Goal: Task Accomplishment & Management: Use online tool/utility

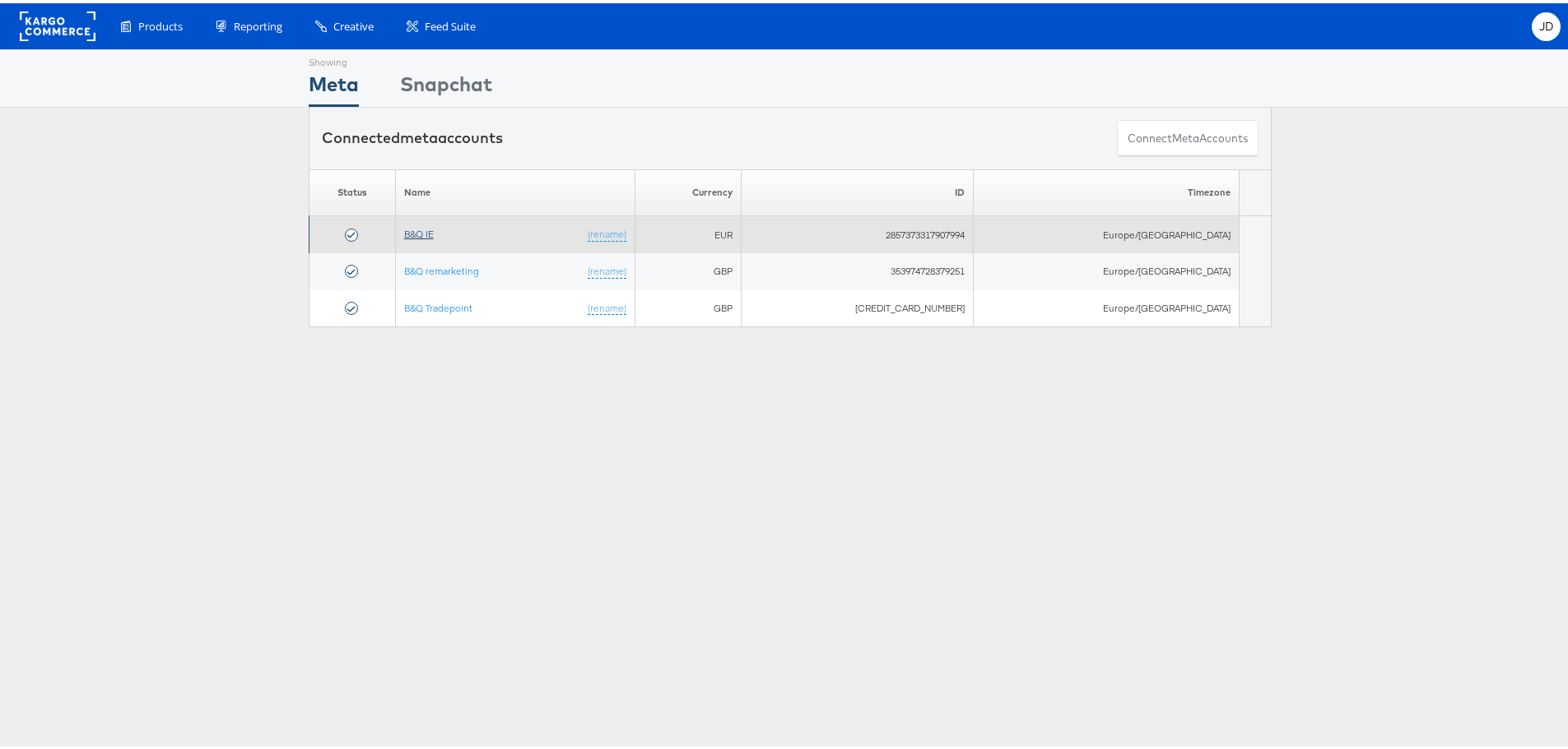
drag, startPoint x: 425, startPoint y: 222, endPoint x: 425, endPoint y: 230, distance: 8.0
click at [425, 222] on td "B&Q IE (rename)" at bounding box center [515, 232] width 240 height 37
click at [428, 234] on link "B&Q IE" at bounding box center [419, 231] width 30 height 13
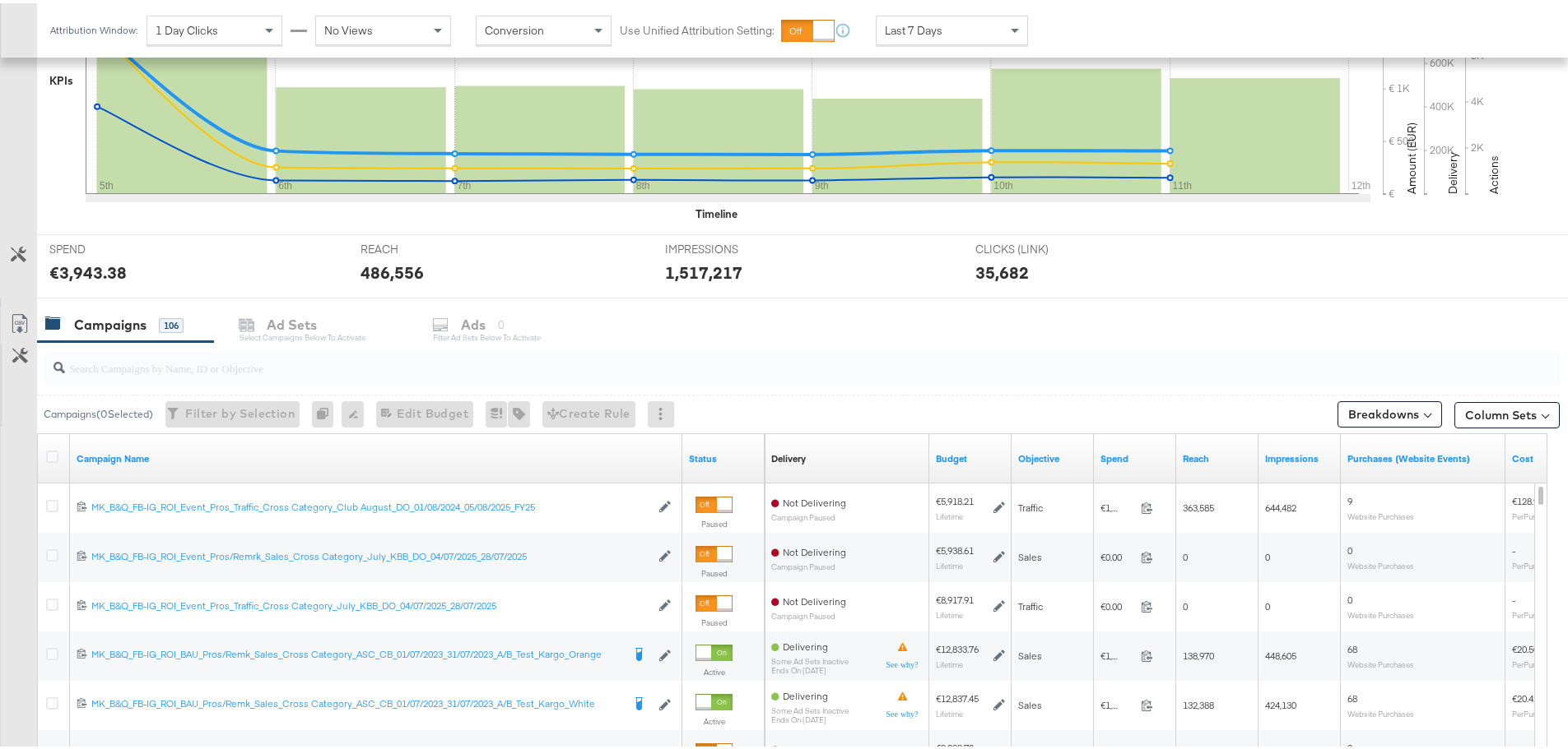
scroll to position [614, 0]
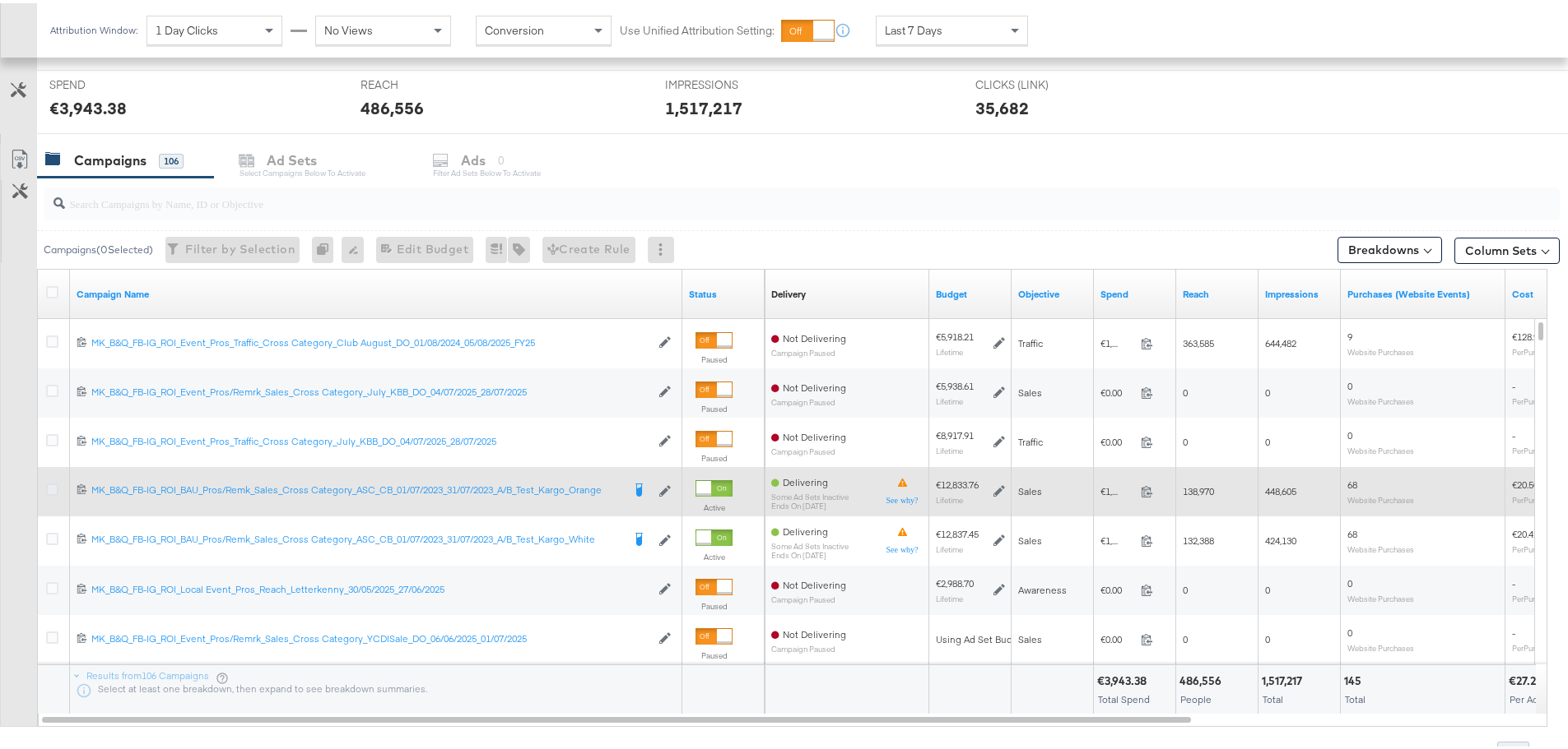
click at [47, 488] on icon at bounding box center [52, 486] width 13 height 13
click at [0, 0] on input "checkbox" at bounding box center [0, 0] width 0 height 0
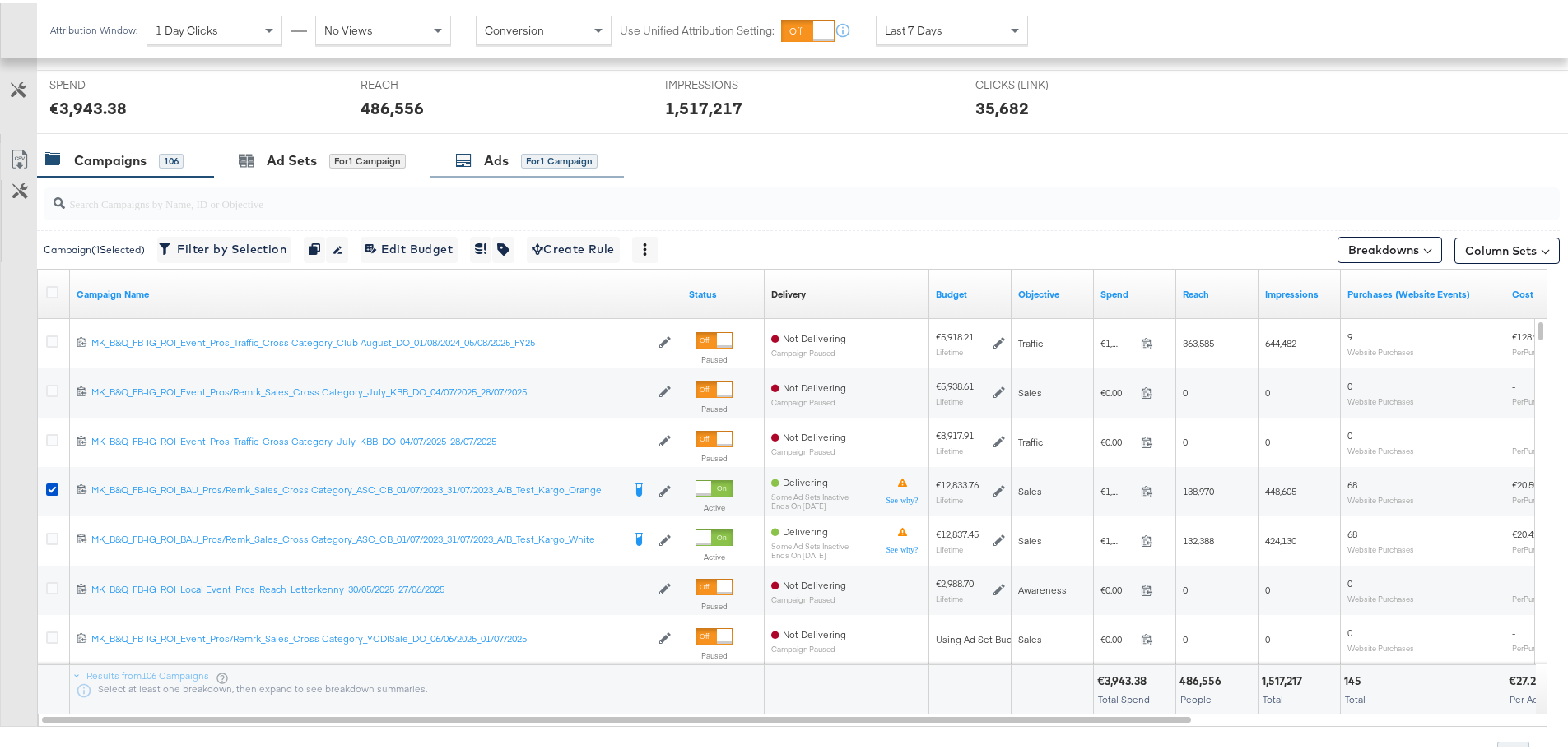
click at [500, 151] on div "Ads" at bounding box center [496, 157] width 25 height 19
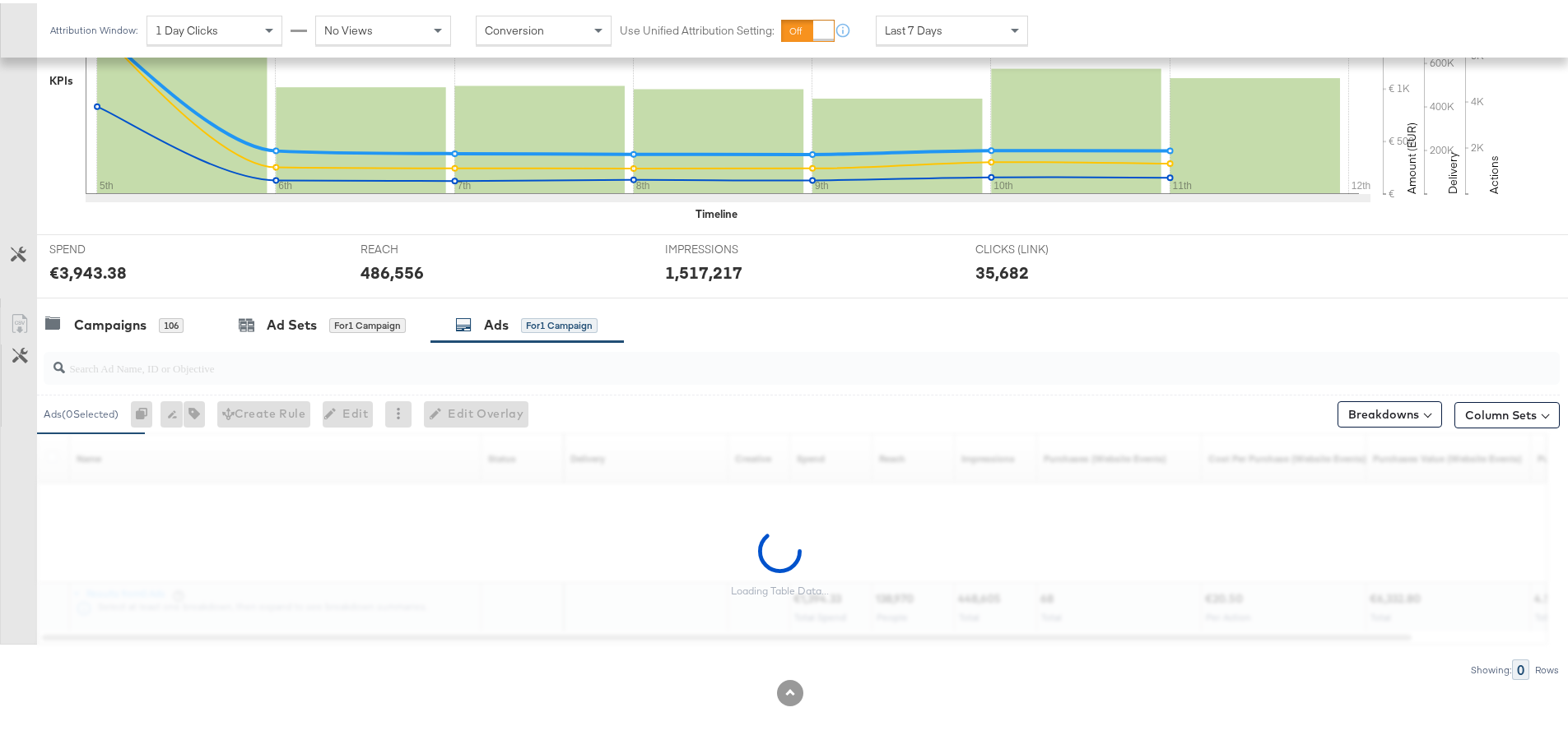
scroll to position [597, 0]
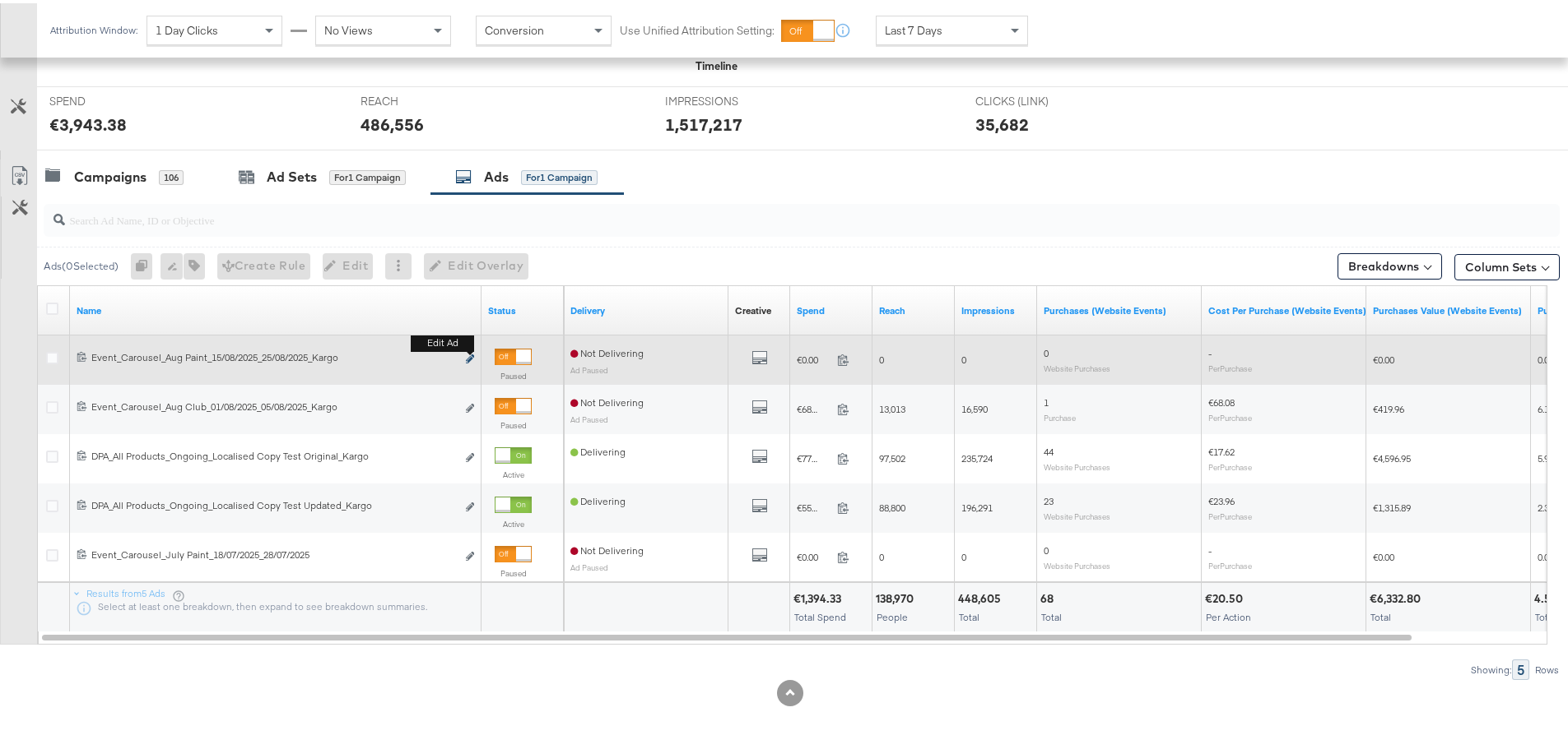
click at [469, 361] on button "Edit ad" at bounding box center [470, 357] width 10 height 17
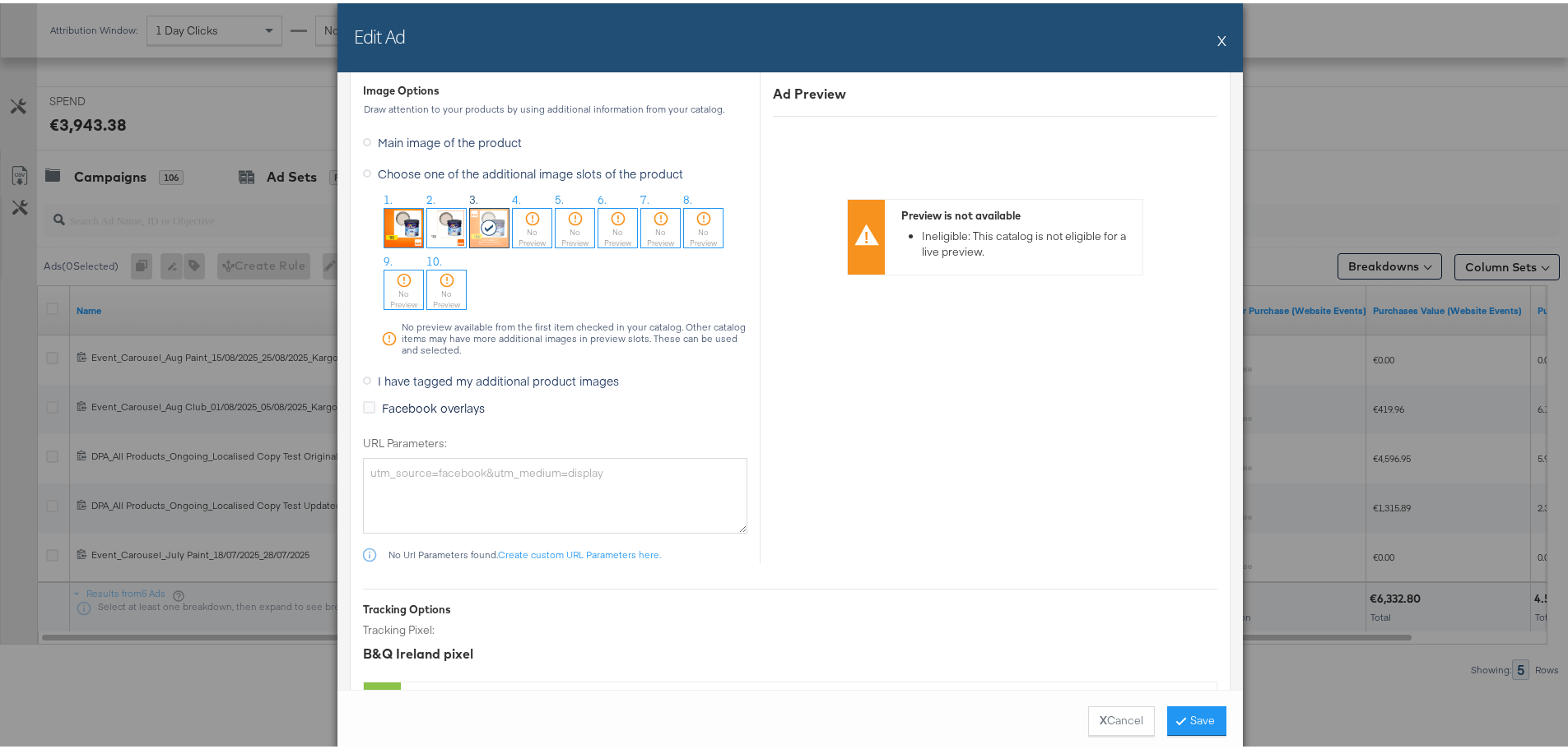
scroll to position [1727, 0]
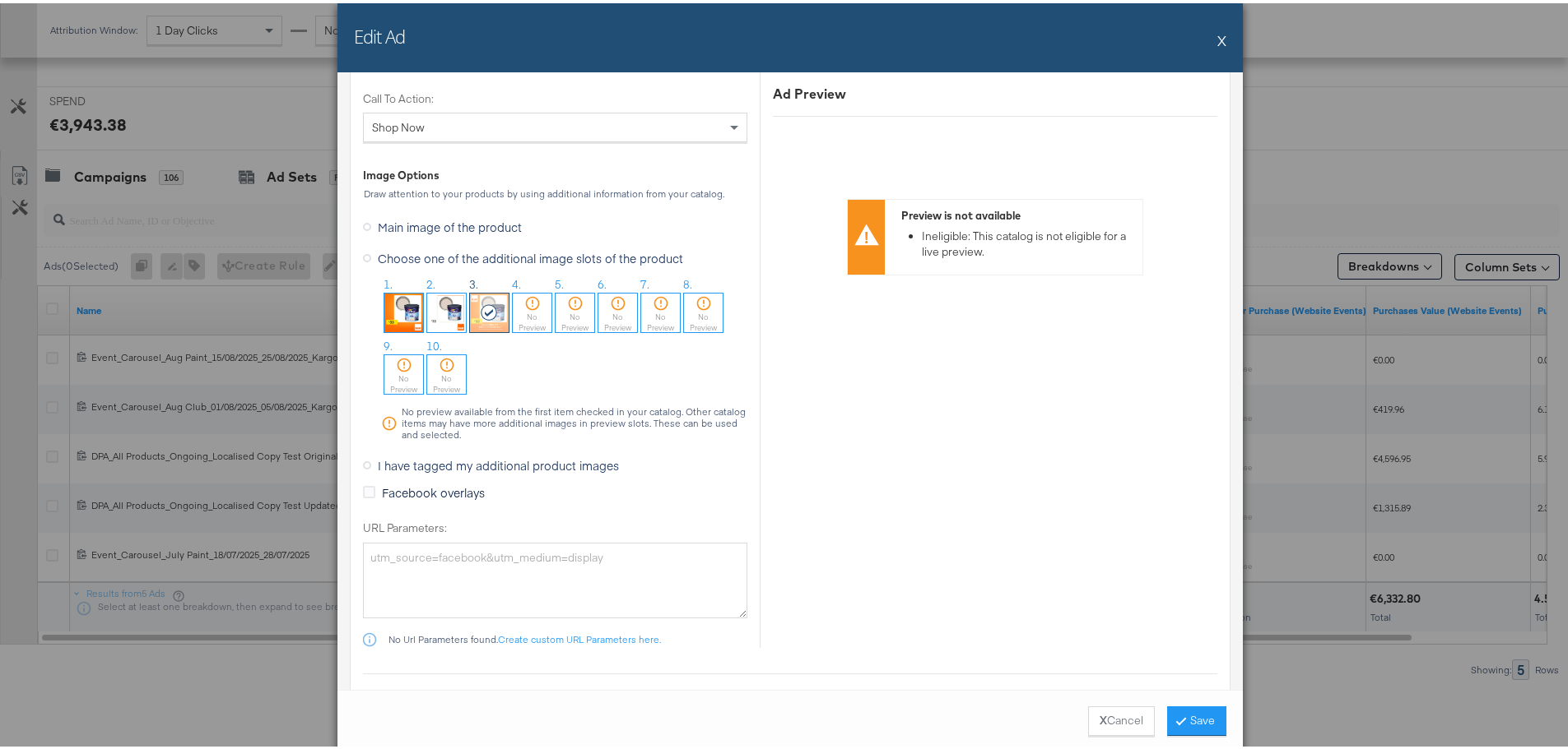
click at [1217, 41] on button "X" at bounding box center [1221, 36] width 9 height 33
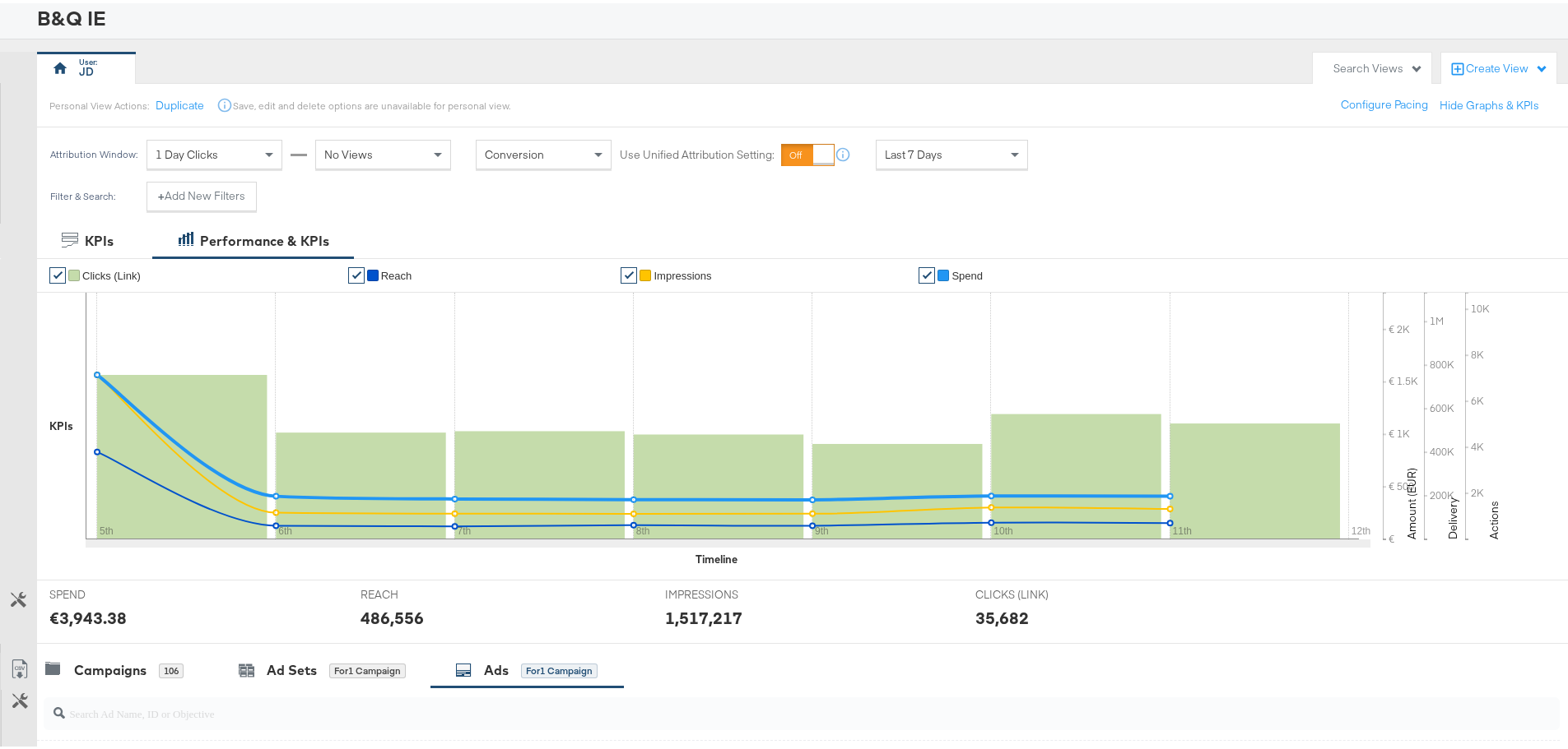
scroll to position [0, 0]
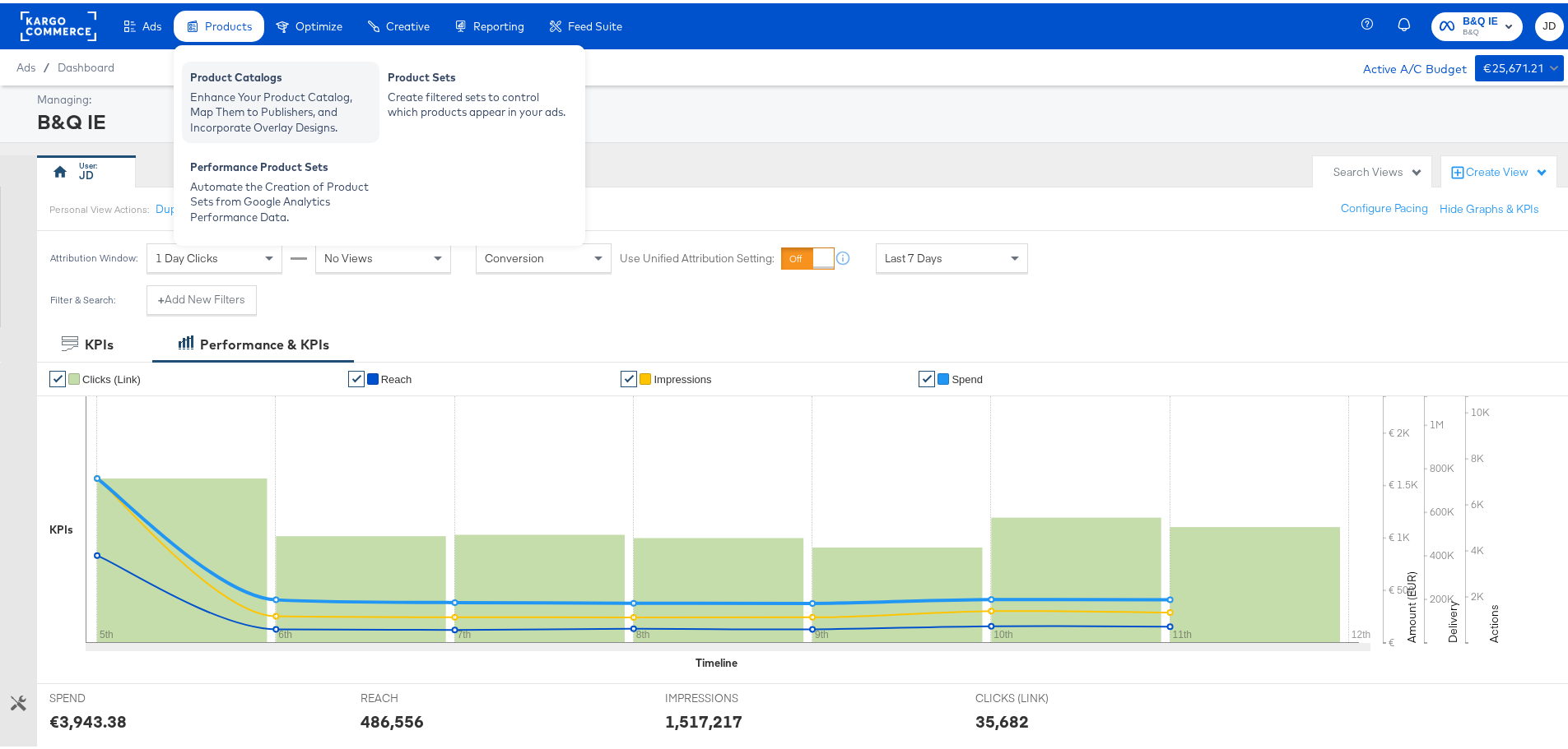
click at [244, 80] on div "Product Catalogs" at bounding box center [281, 76] width 181 height 19
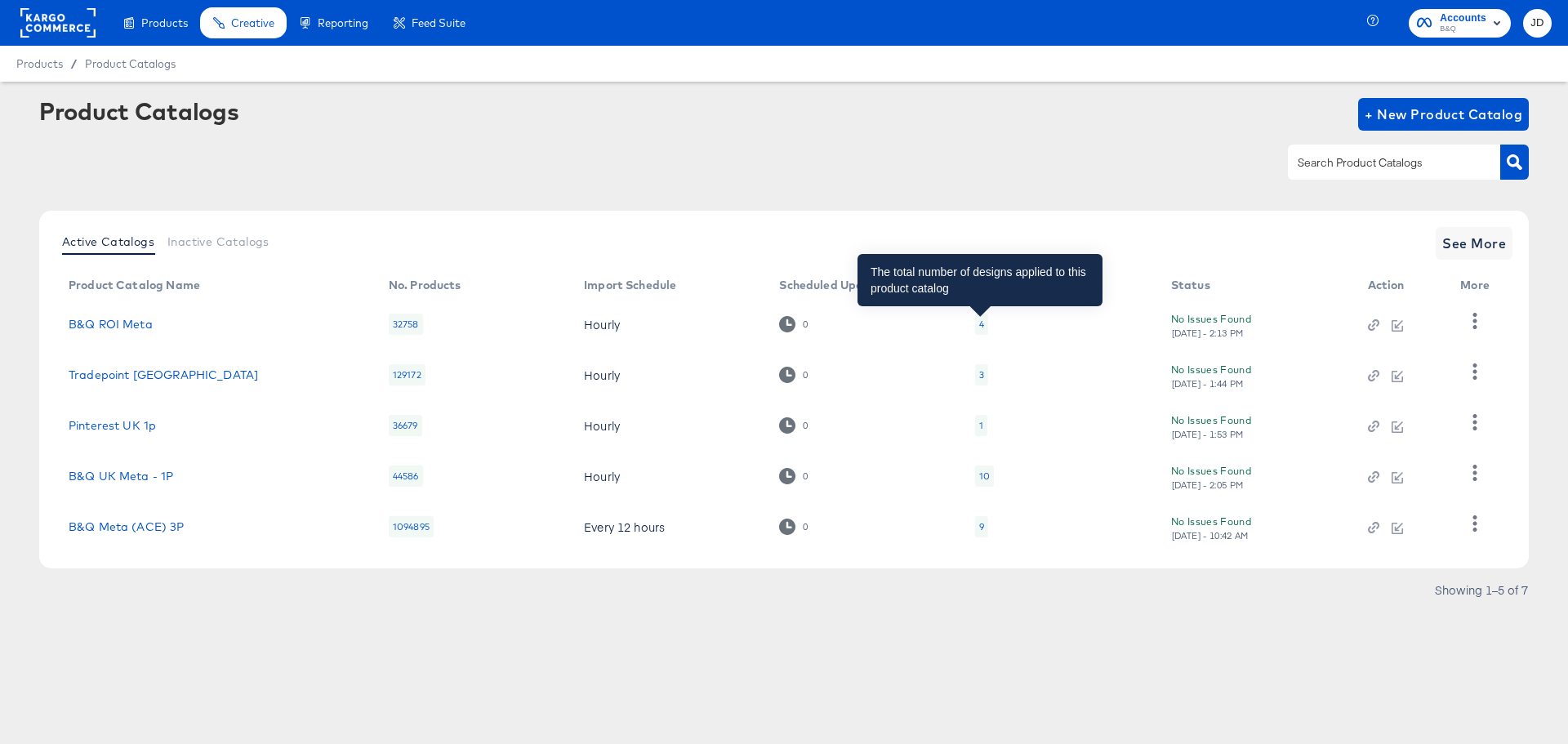
click at [980, 324] on div "4" at bounding box center [982, 324] width 5 height 13
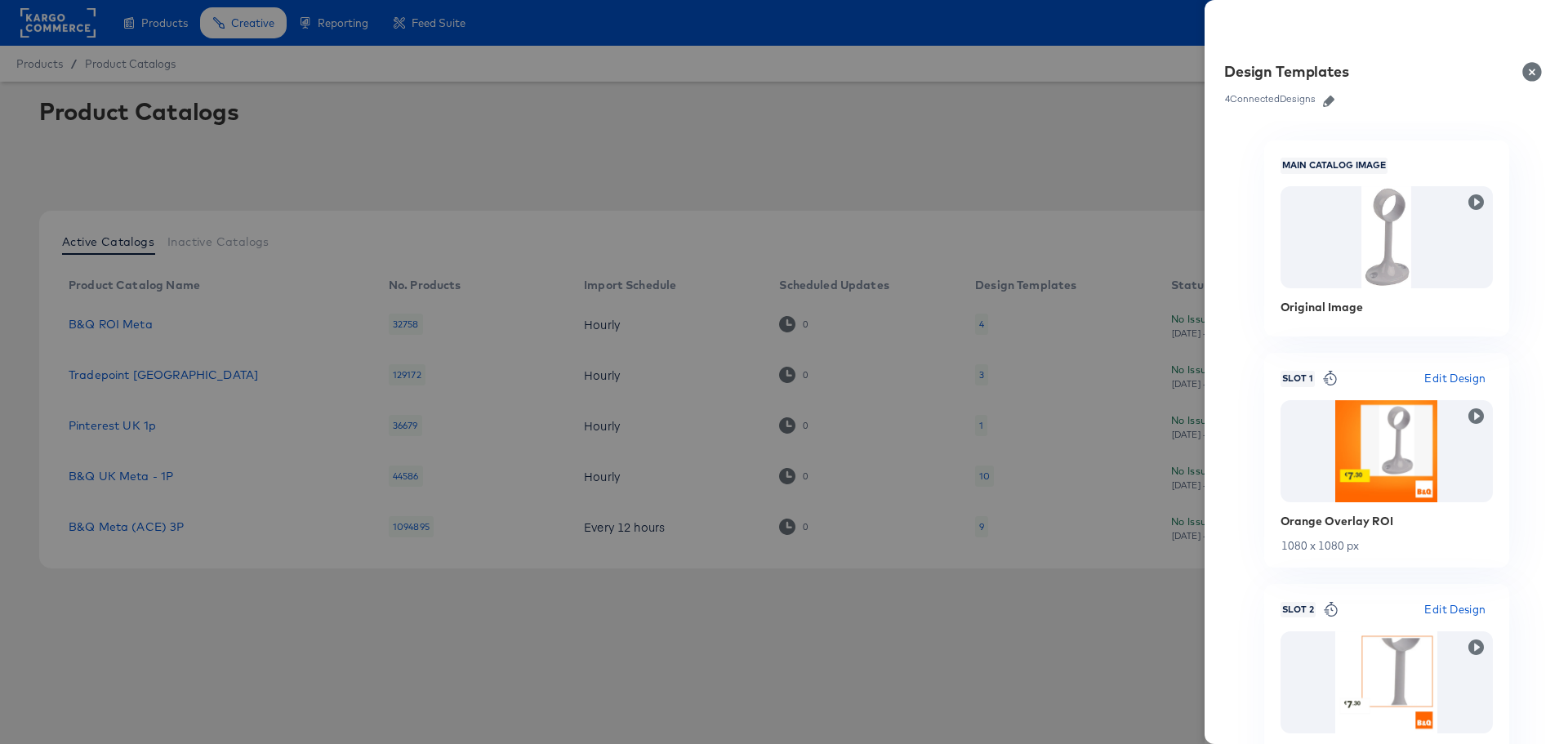
click at [1335, 102] on icon "button" at bounding box center [1329, 102] width 12 height 12
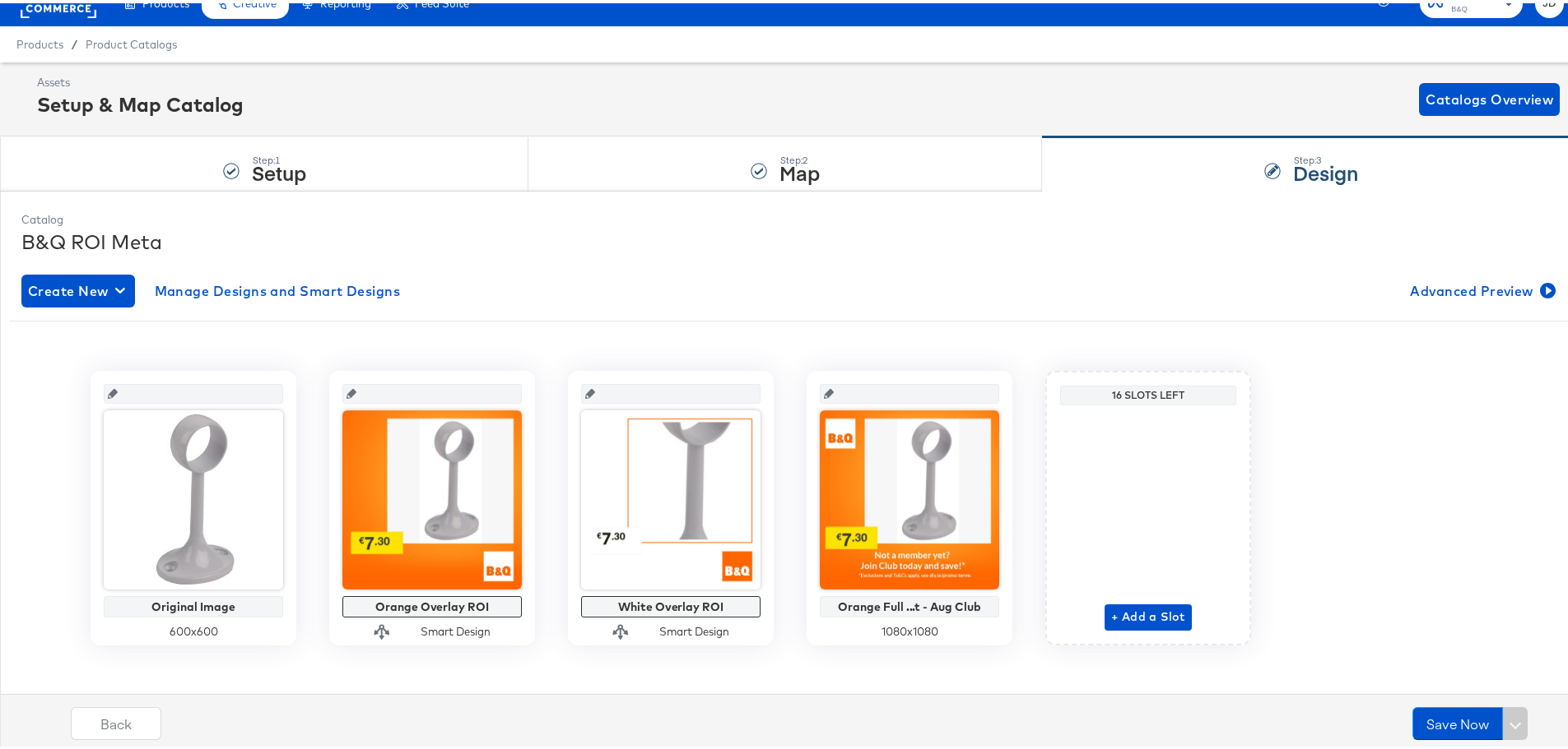
scroll to position [36, 0]
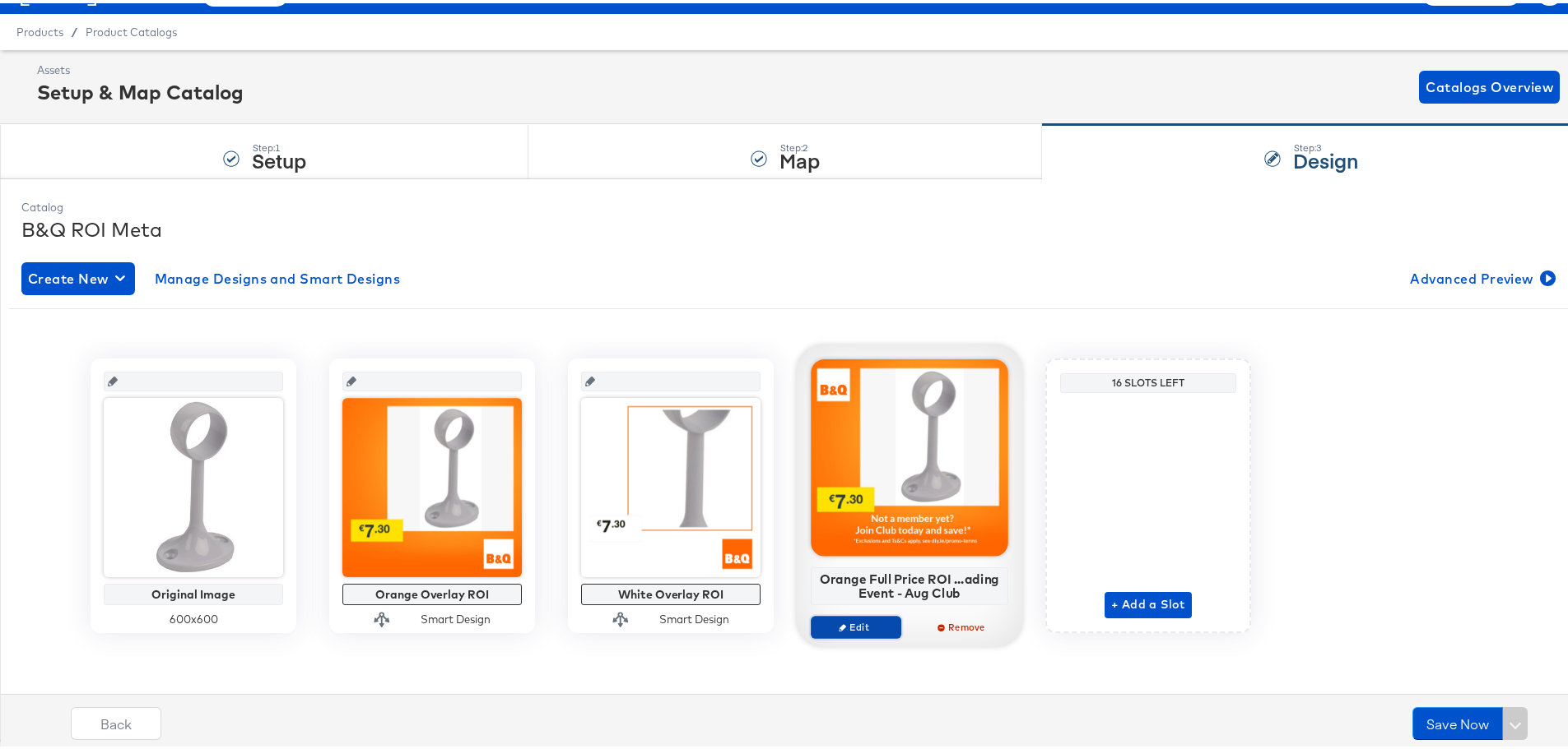
click at [856, 622] on span "Edit" at bounding box center [856, 624] width 76 height 13
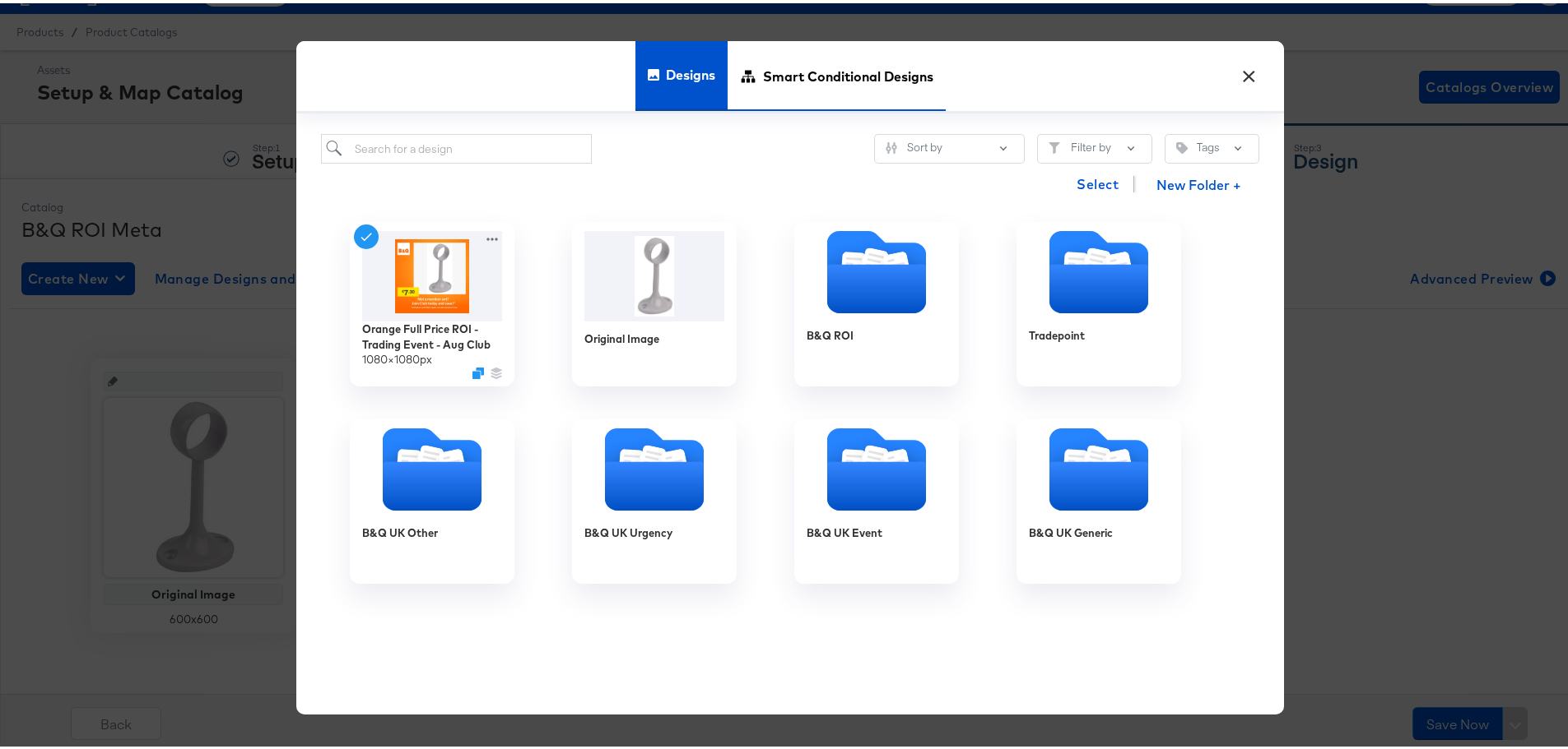
click at [849, 52] on span "Smart Conditional Designs" at bounding box center [847, 73] width 170 height 73
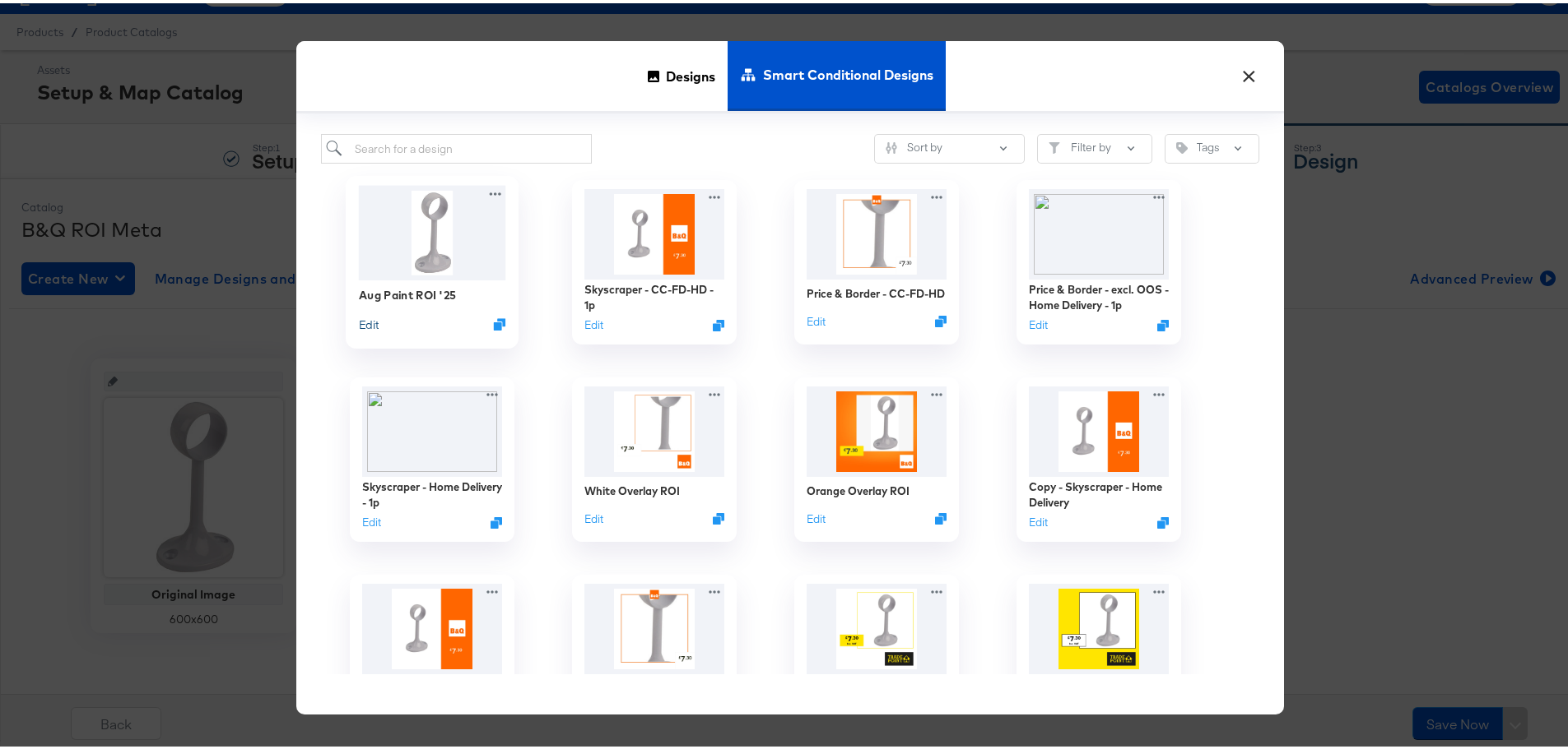
click at [367, 322] on button "Edit" at bounding box center [368, 321] width 19 height 15
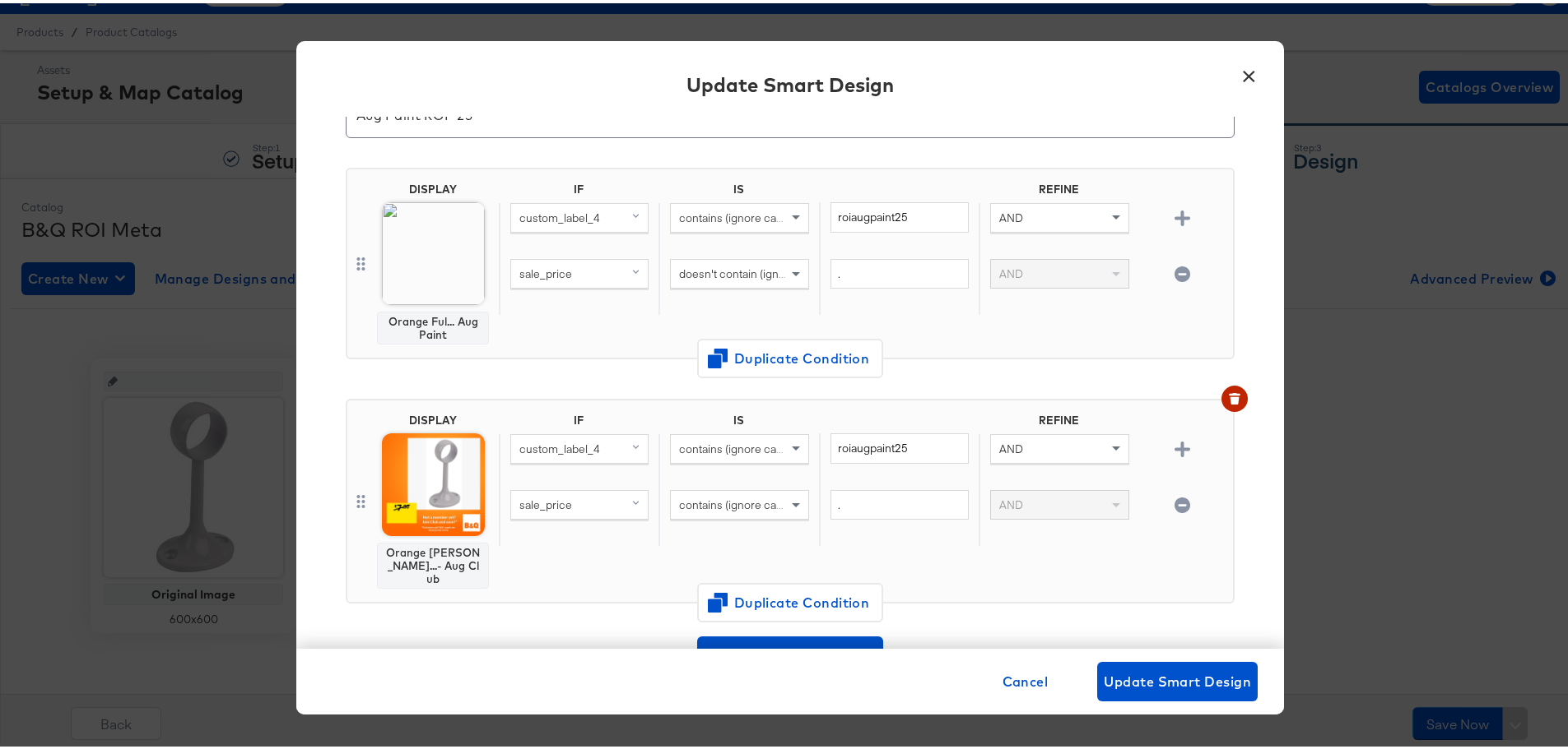
scroll to position [247, 0]
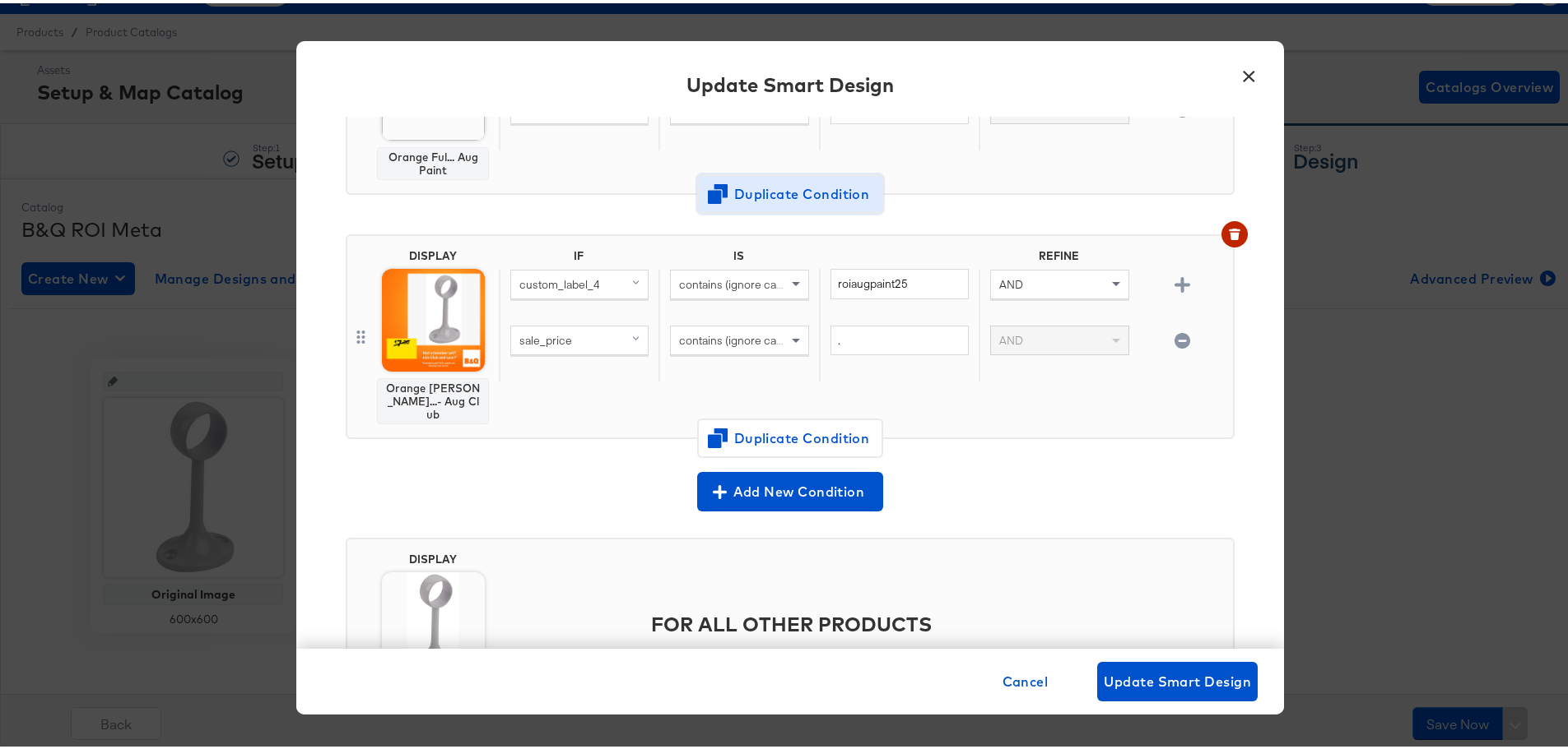
click at [808, 193] on span "Duplicate Condition" at bounding box center [790, 190] width 160 height 23
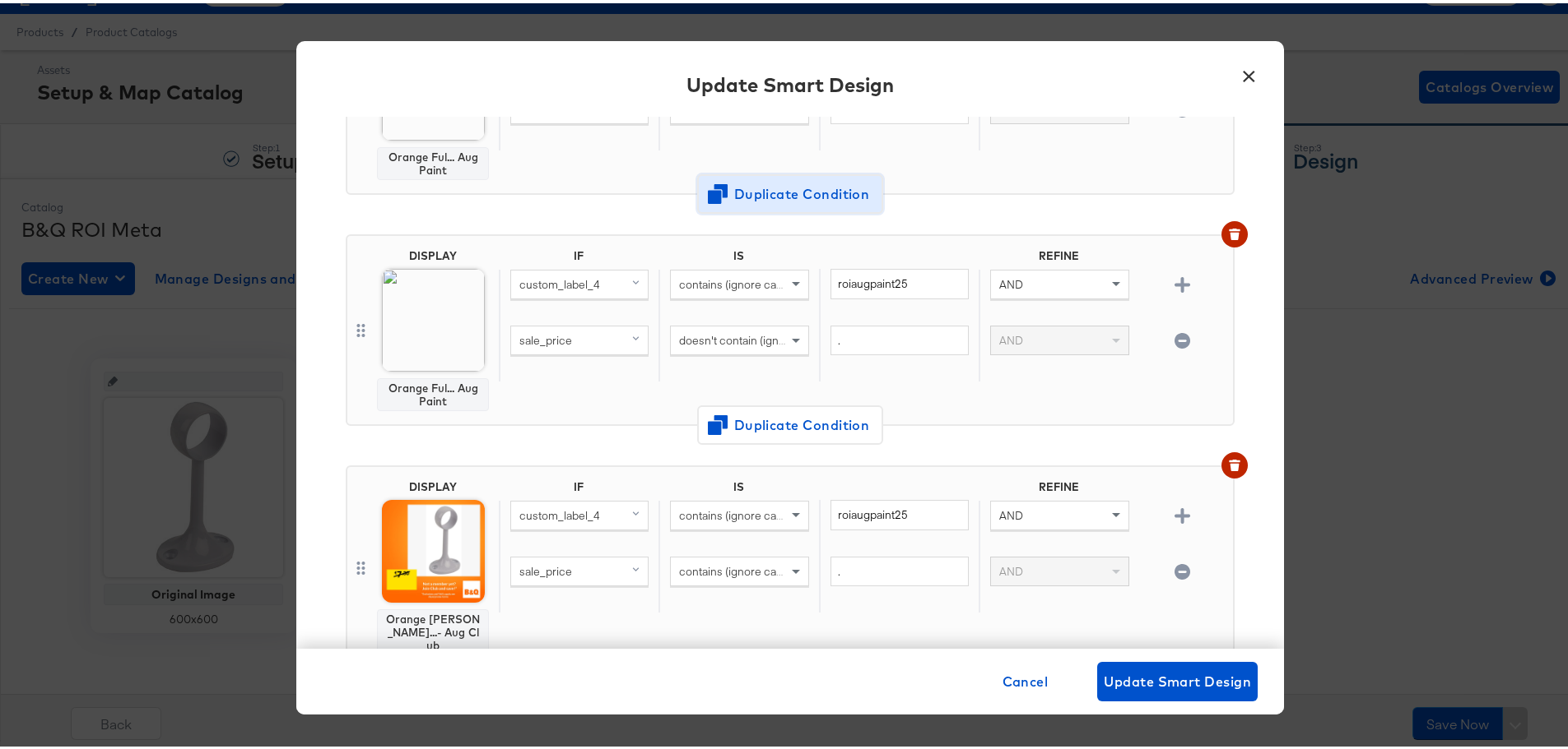
scroll to position [478, 0]
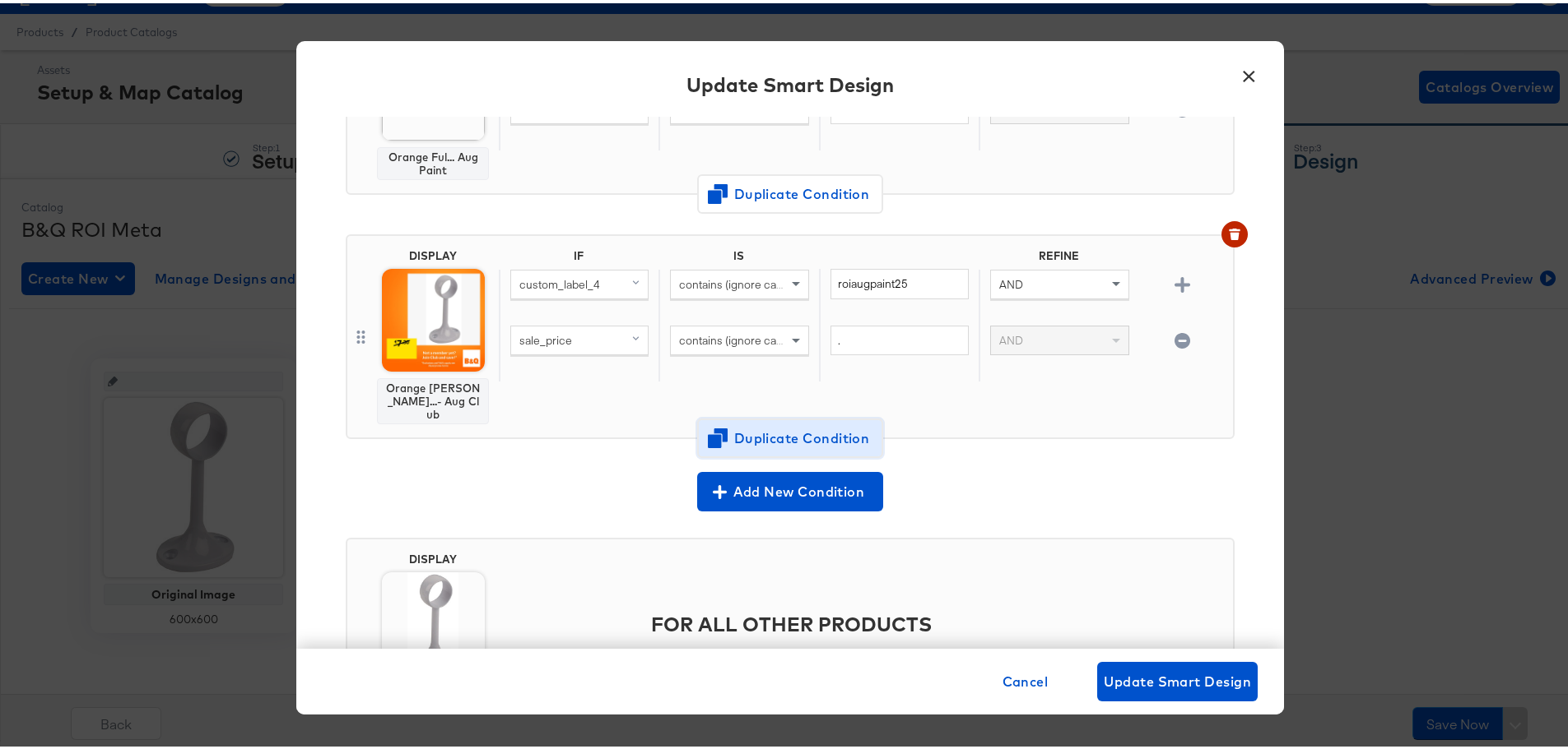
click at [758, 425] on span "Duplicate Condition" at bounding box center [790, 435] width 160 height 23
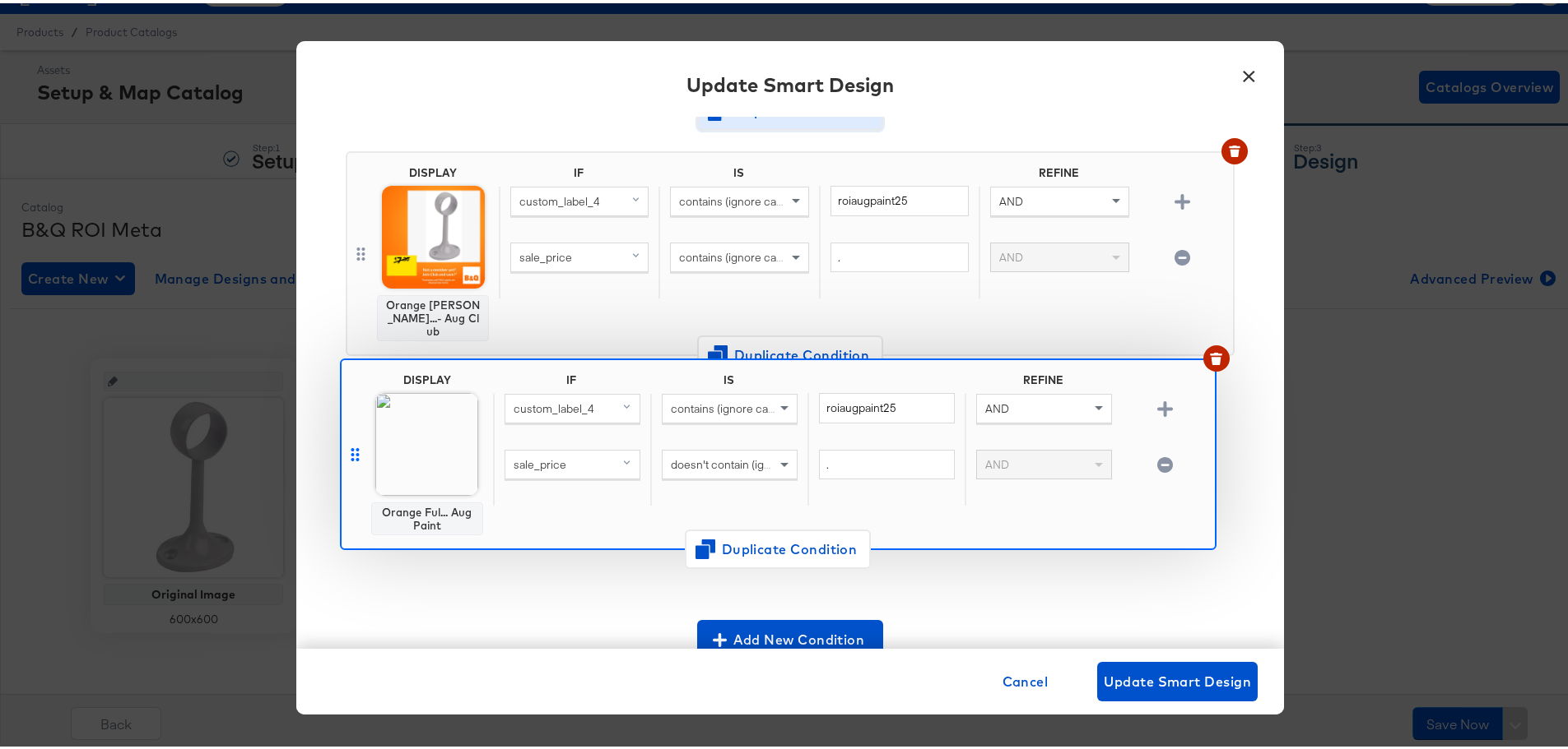
scroll to position [574, 0]
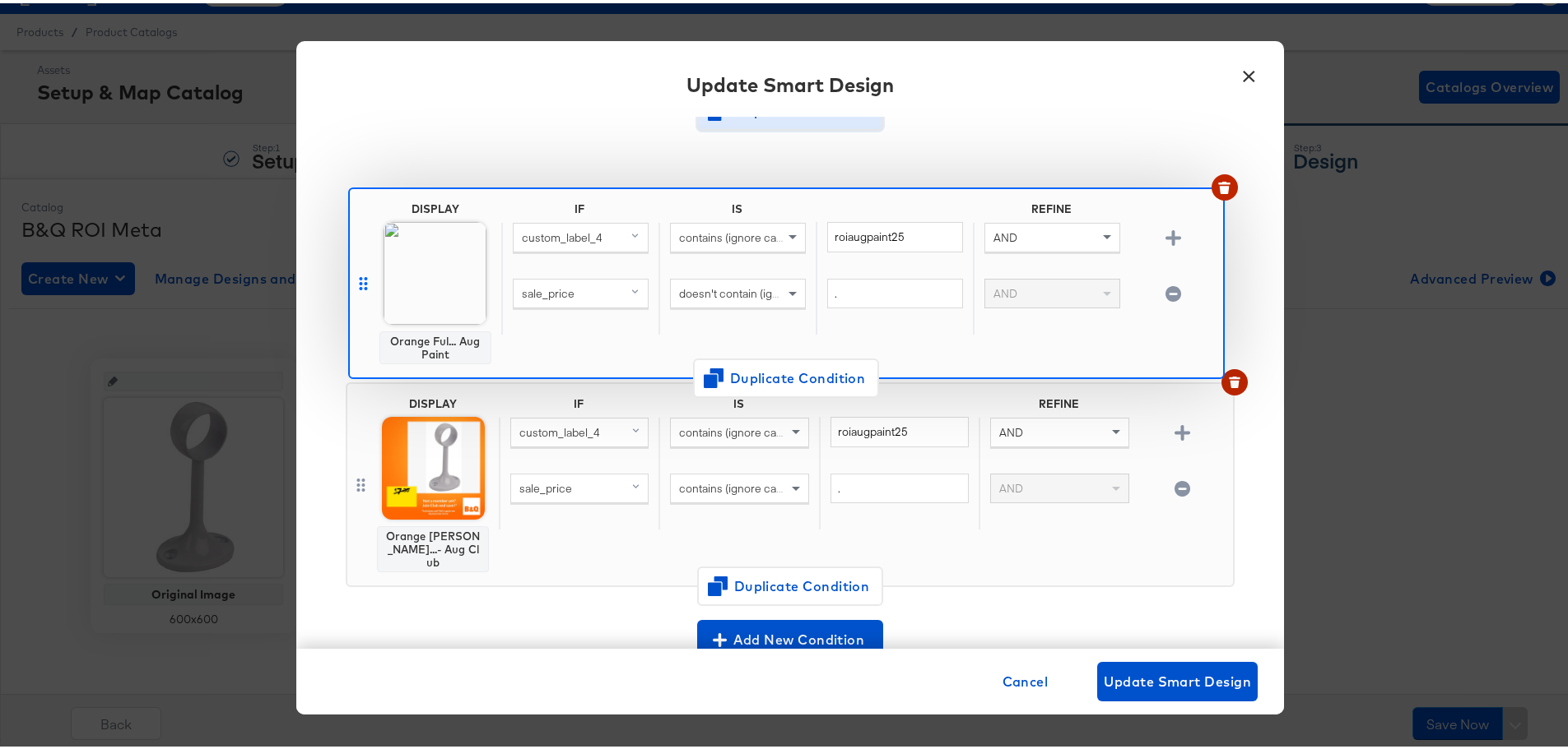
drag, startPoint x: 350, startPoint y: 440, endPoint x: 358, endPoint y: 288, distance: 152.2
click at [358, 288] on div "DISPLAY Orange Ful... Aug Paint IF IS REFINE custom_label_4 contains (ignore ca…" at bounding box center [790, 134] width 889 height 951
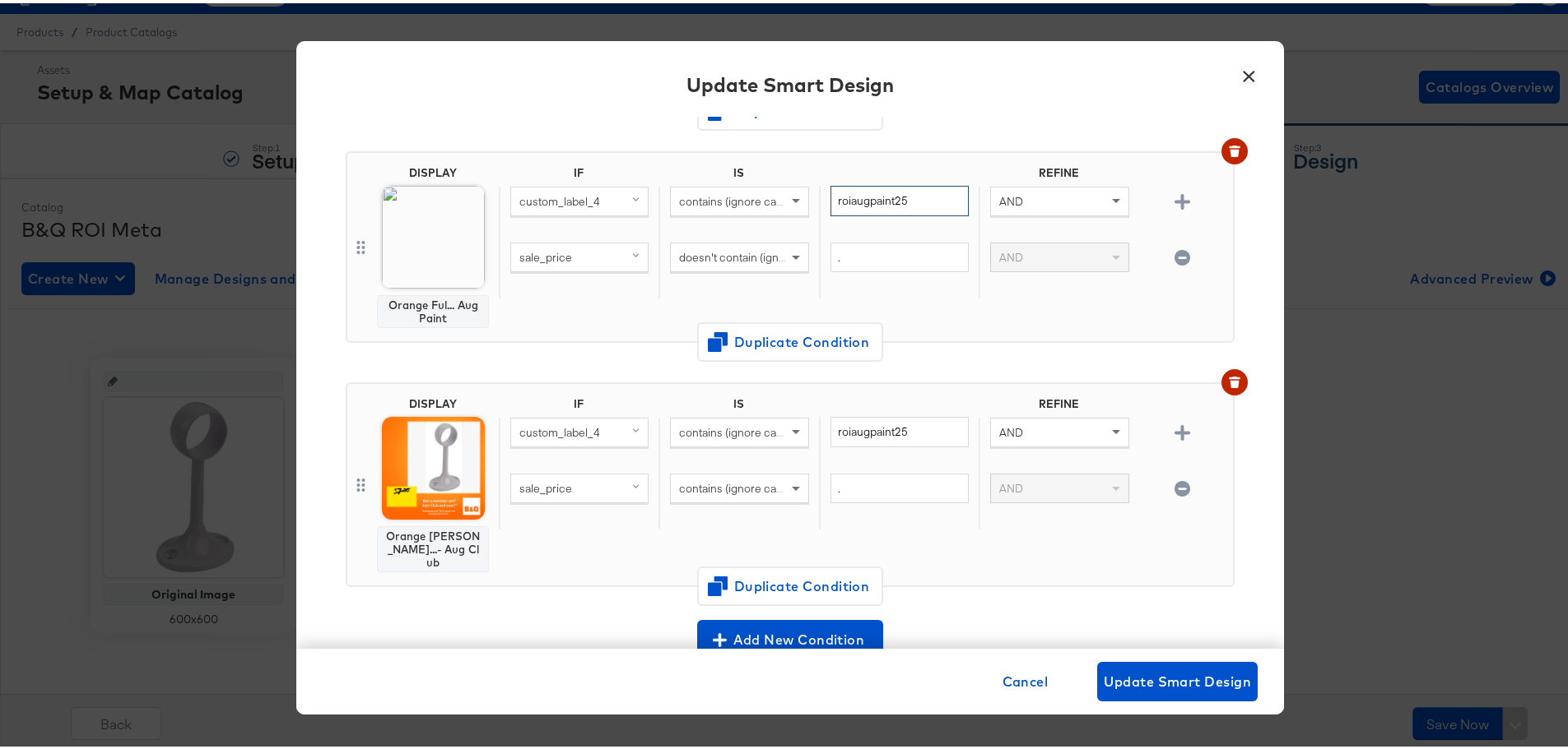
drag, startPoint x: 855, startPoint y: 185, endPoint x: 883, endPoint y: 188, distance: 28.2
click at [883, 188] on input "roiaugpaint25" at bounding box center [899, 198] width 138 height 30
type input "roiaugkitchens25"
drag, startPoint x: 859, startPoint y: 415, endPoint x: 887, endPoint y: 411, distance: 28.3
click at [880, 414] on input "roiaugpaint25" at bounding box center [899, 429] width 138 height 30
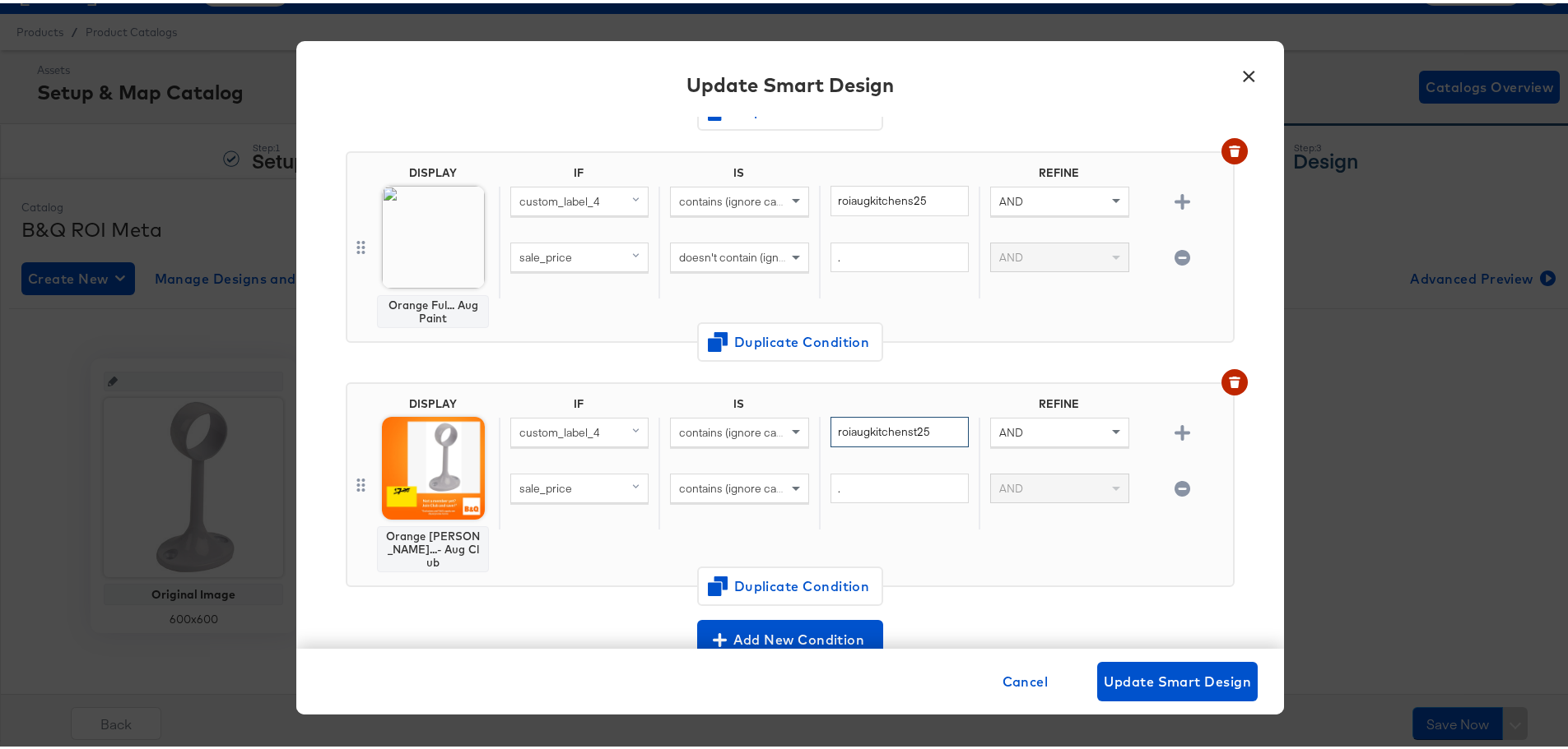
type input "roiaugkitchenst25"
click at [931, 317] on div "DISPLAY Orange Ful... Aug Paint IF IS REFINE custom_label_4 contains (ignore ca…" at bounding box center [790, 243] width 889 height 192
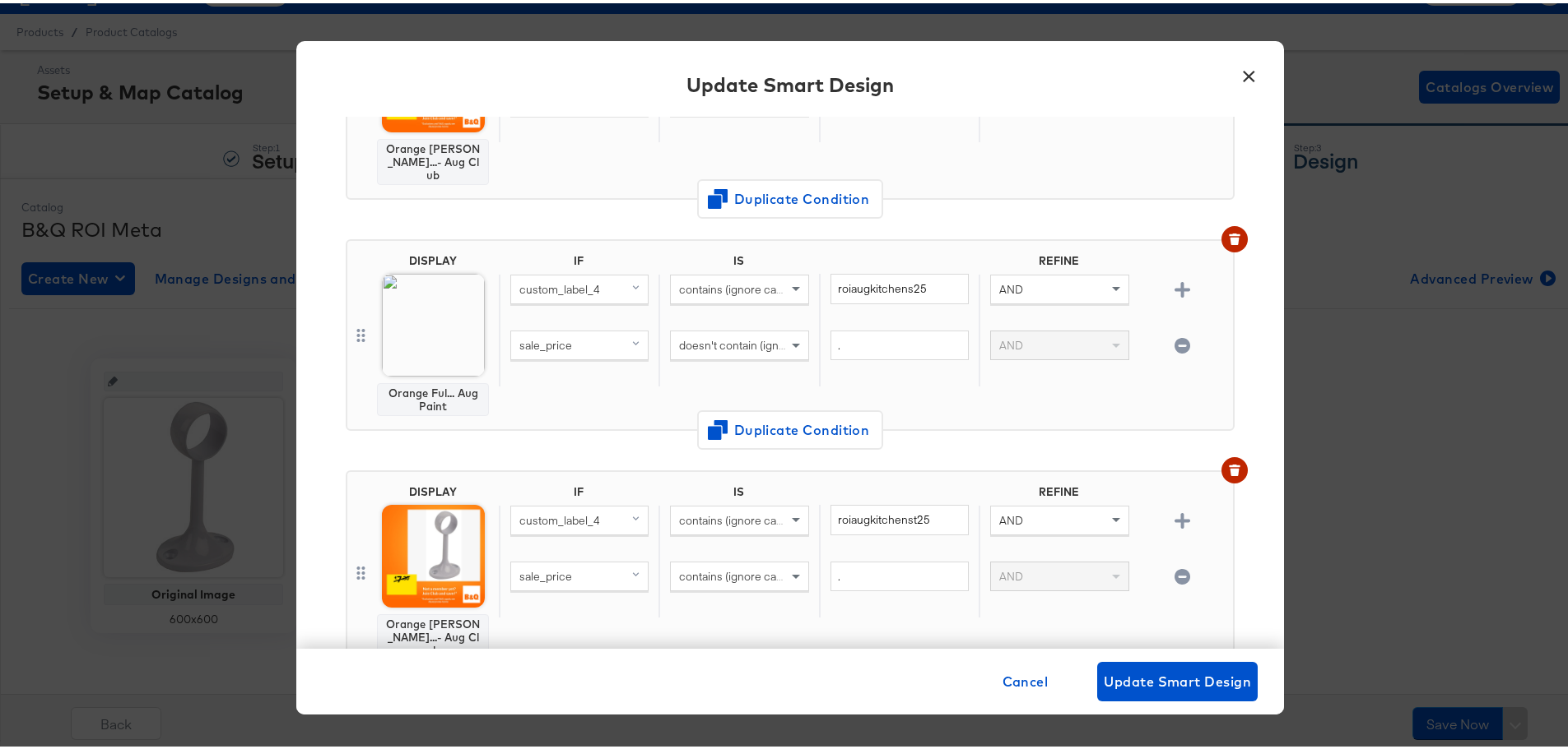
scroll to position [492, 0]
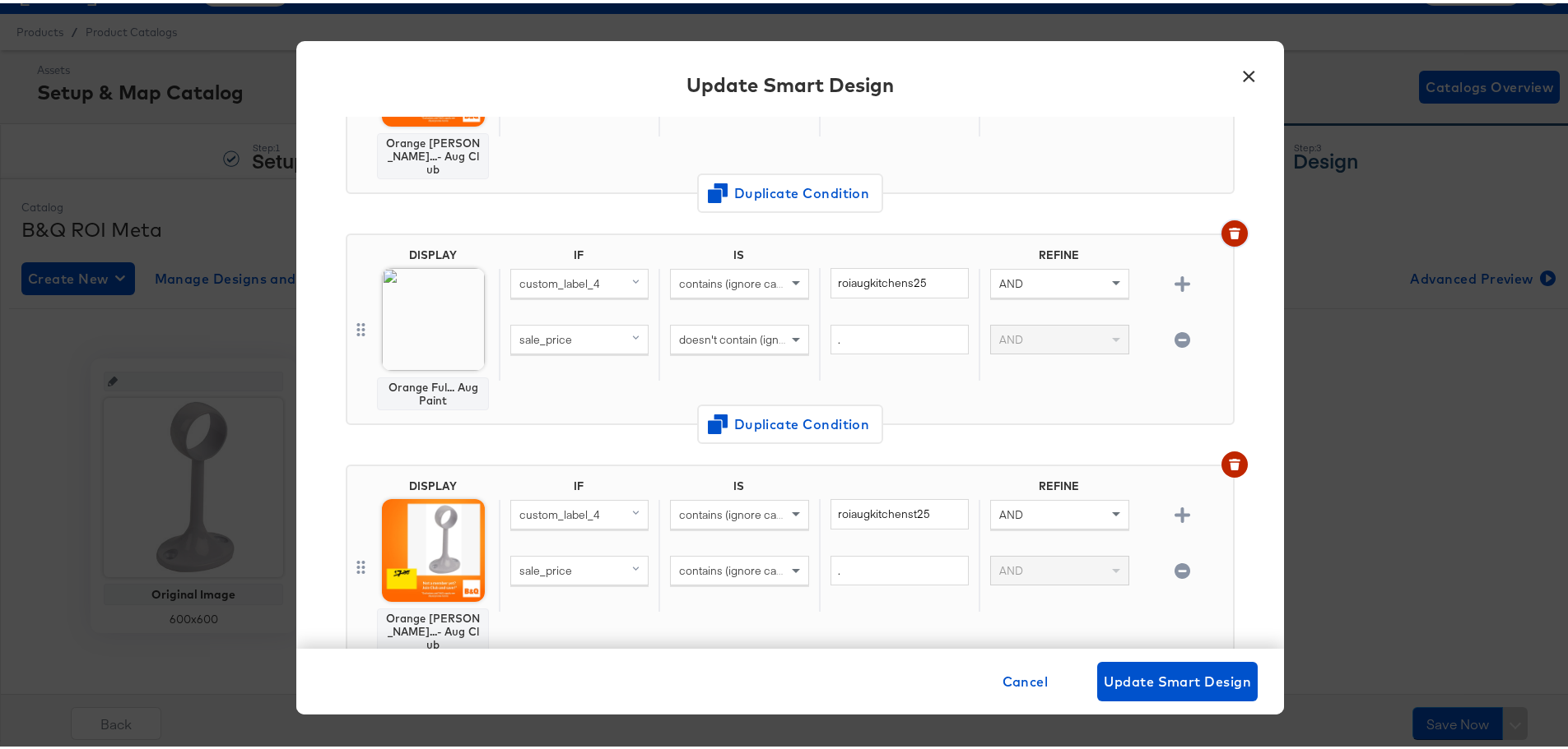
drag, startPoint x: 1214, startPoint y: 219, endPoint x: 1214, endPoint y: 228, distance: 9.0
click at [1230, 228] on icon "button" at bounding box center [1234, 232] width 9 height 8
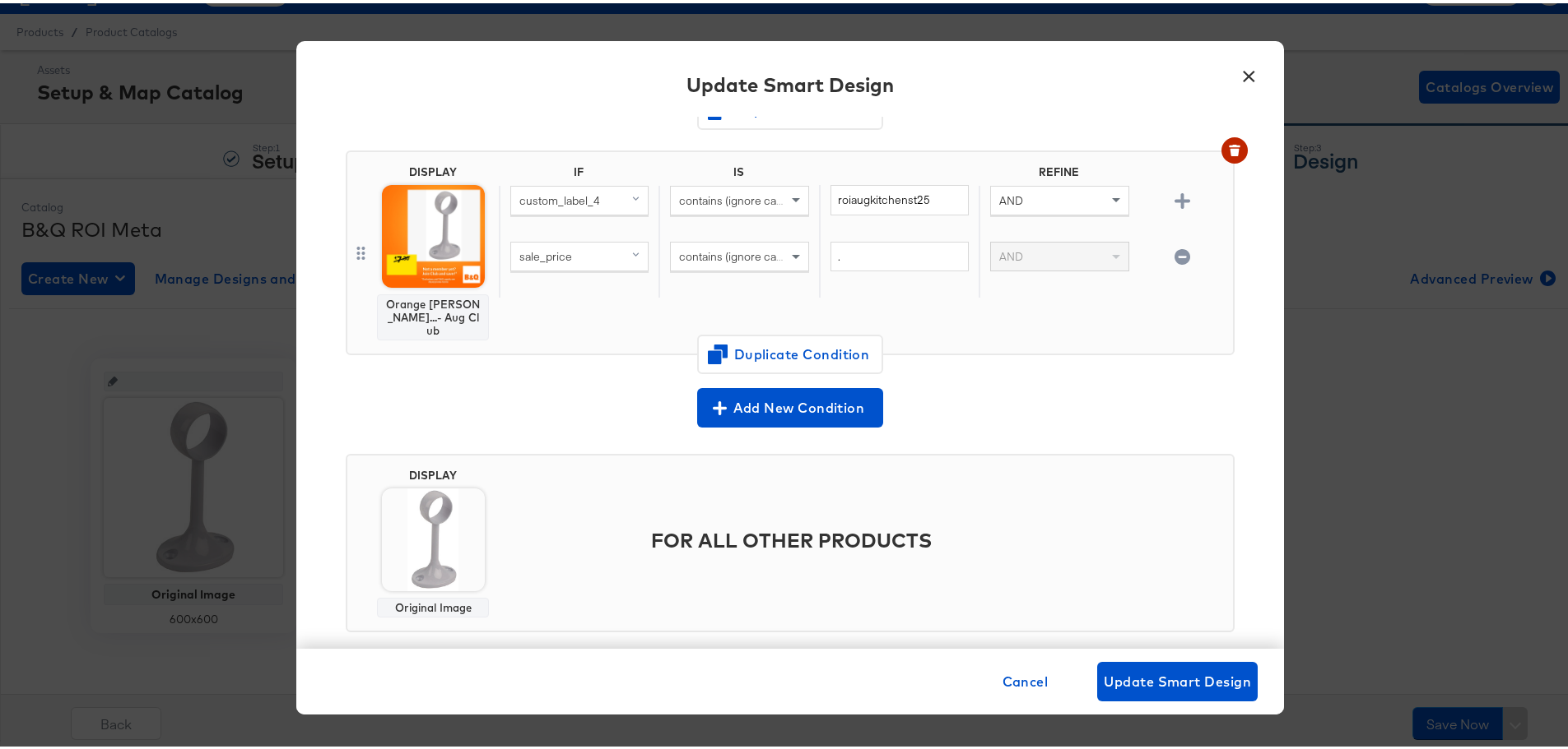
scroll to position [411, 0]
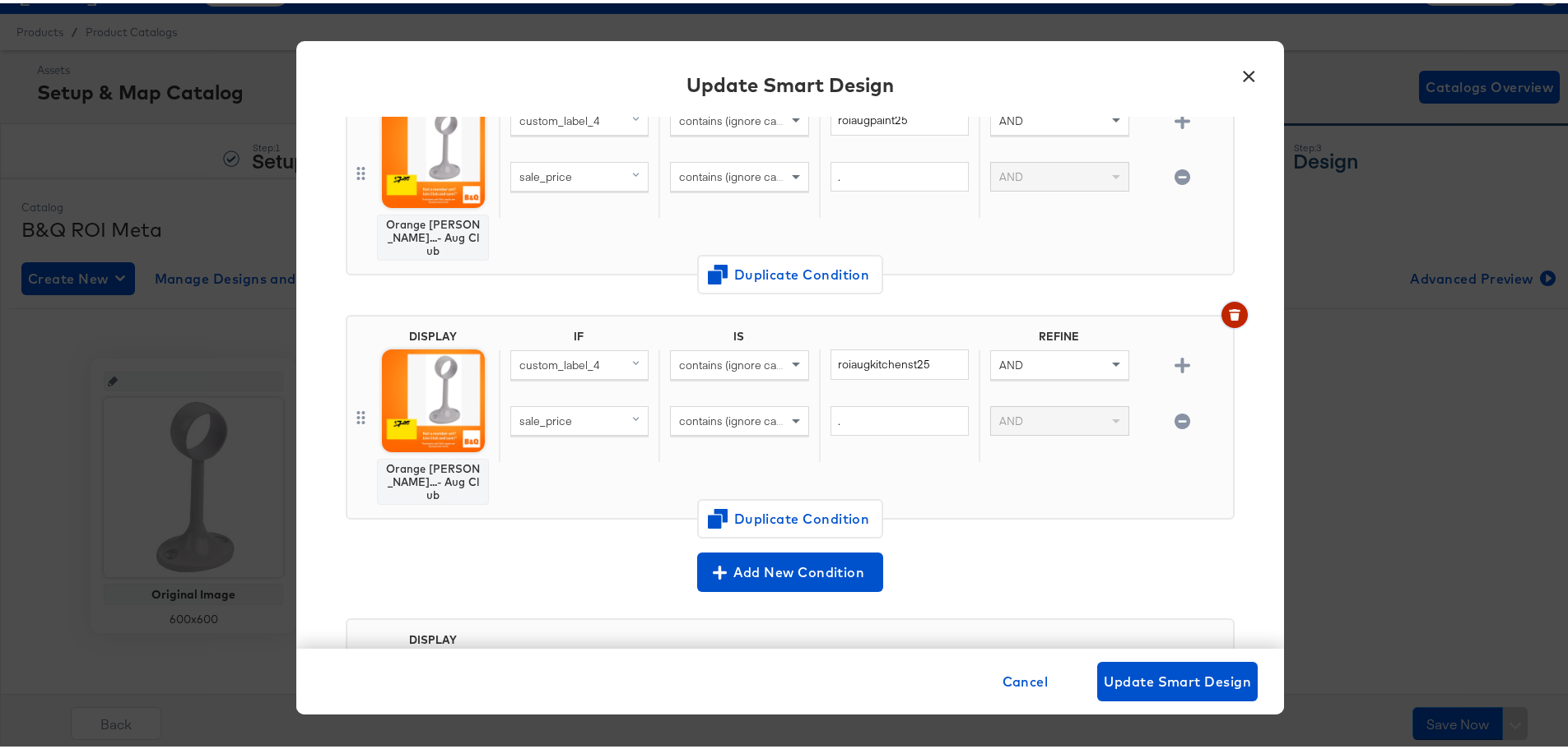
click at [1221, 308] on button "button" at bounding box center [1234, 311] width 26 height 26
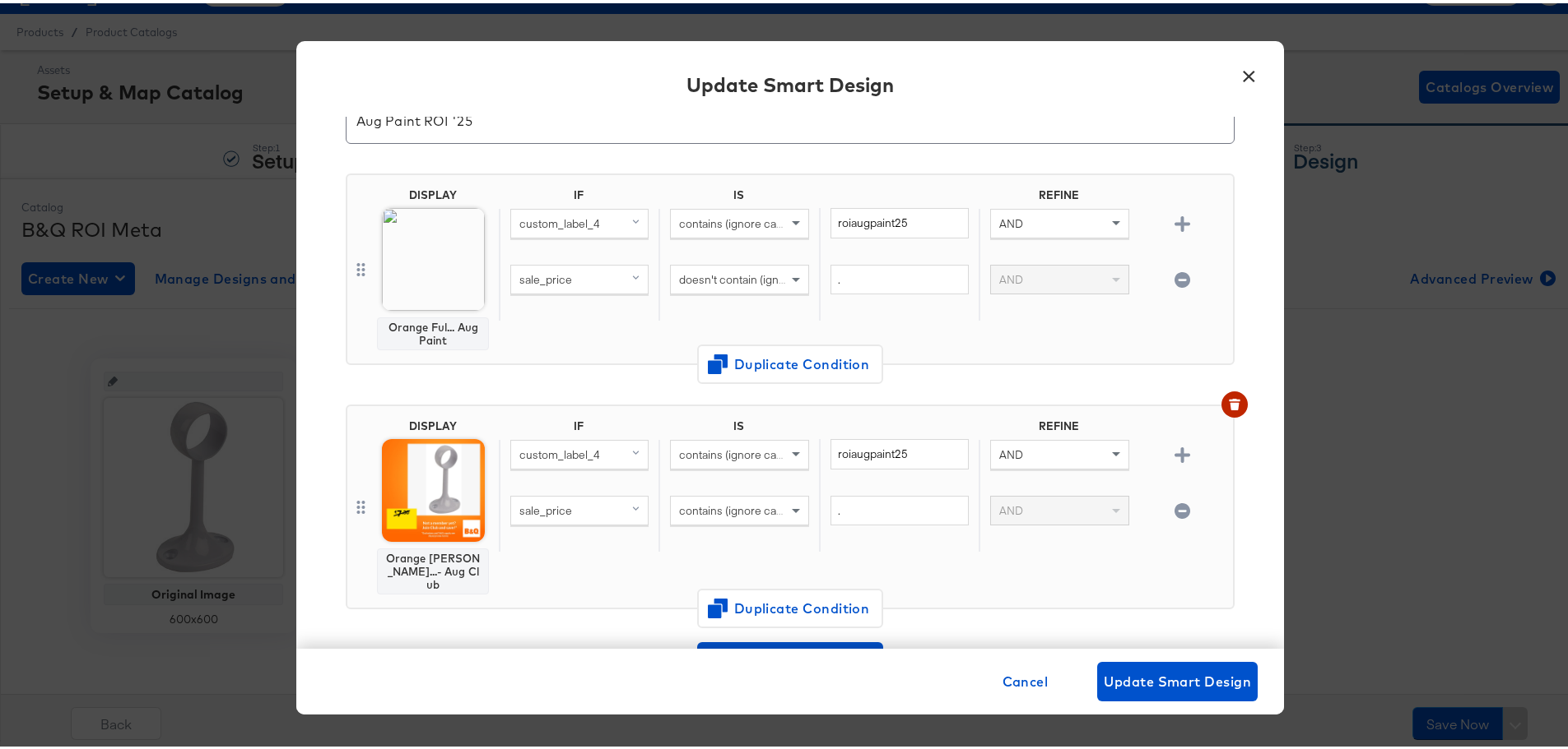
scroll to position [0, 0]
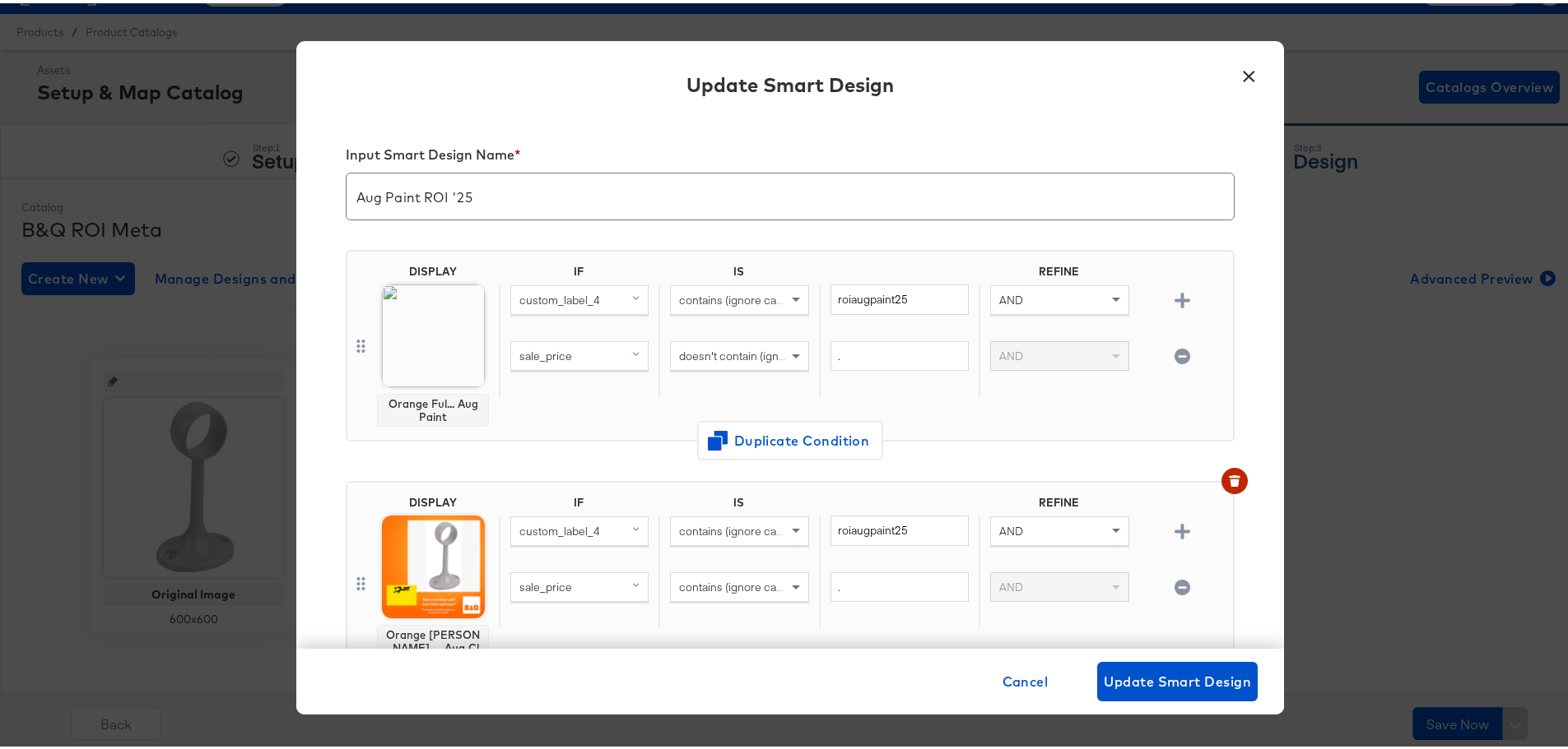
click at [1236, 74] on button "×" at bounding box center [1248, 68] width 30 height 30
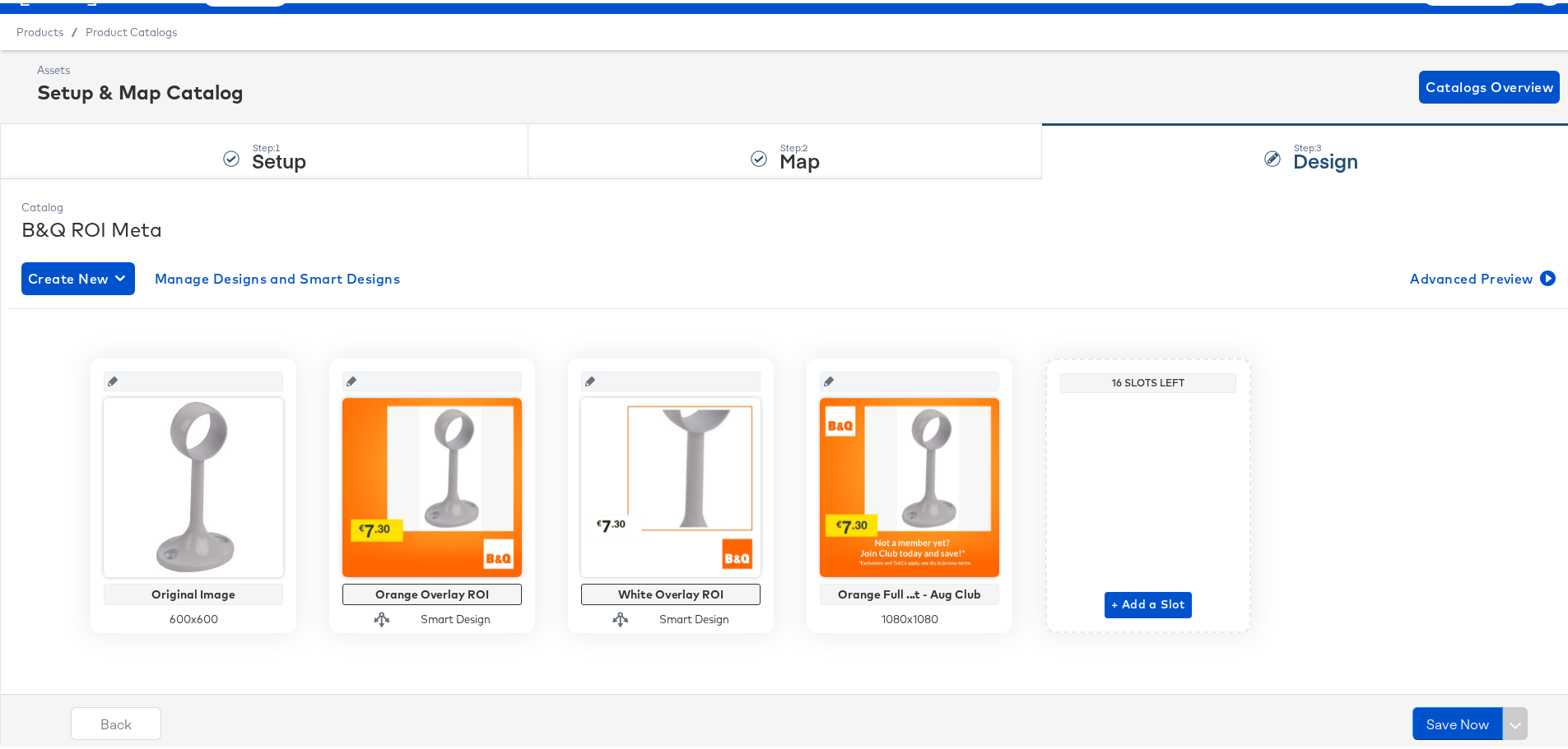
click at [825, 374] on icon at bounding box center [829, 379] width 10 height 10
